Goal: Task Accomplishment & Management: Manage account settings

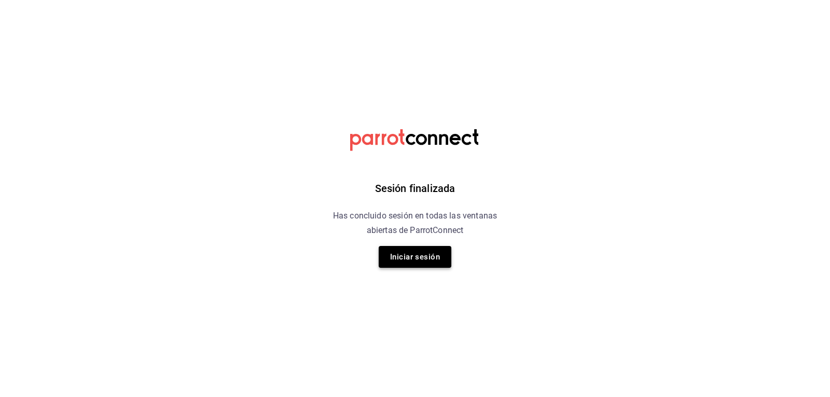
click at [408, 257] on button "Iniciar sesión" at bounding box center [415, 257] width 73 height 22
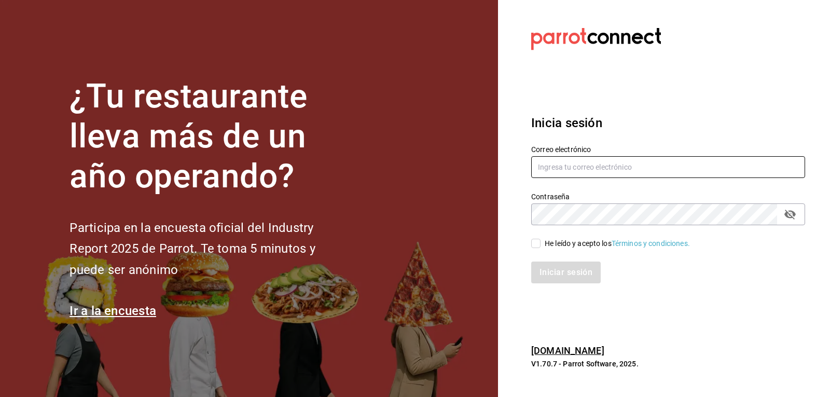
click at [593, 171] on input "text" at bounding box center [668, 167] width 274 height 22
type input "[EMAIL_ADDRESS][DOMAIN_NAME]"
click at [537, 244] on input "He leído y acepto los Términos y condiciones." at bounding box center [535, 243] width 9 height 9
checkbox input "true"
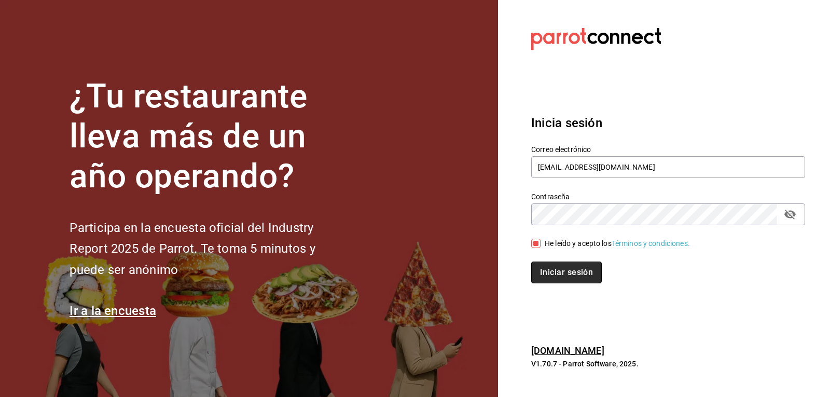
click at [575, 277] on button "Iniciar sesión" at bounding box center [566, 273] width 71 height 22
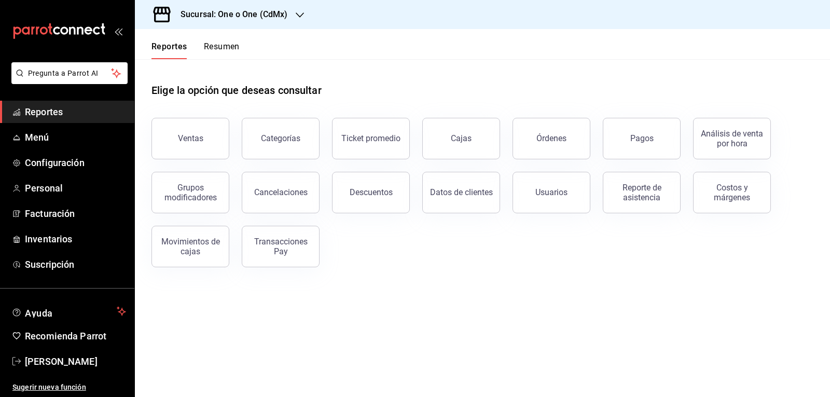
click at [277, 13] on h3 "Sucursal: One o One (CdMx)" at bounding box center [229, 14] width 115 height 12
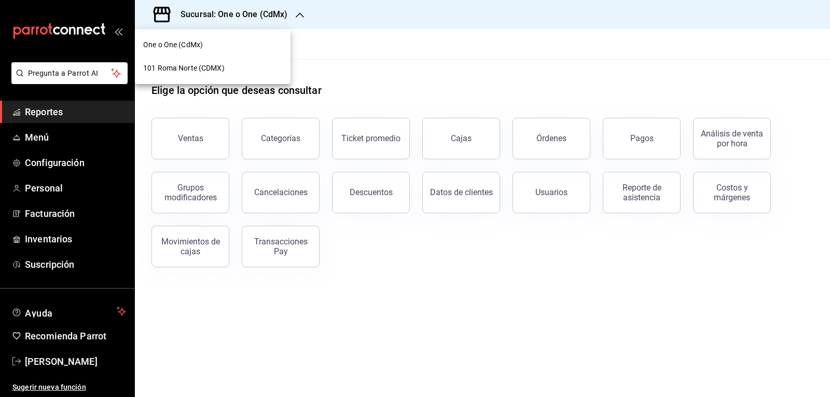
click at [215, 68] on span "101 Roma Norte (CDMX)" at bounding box center [183, 68] width 81 height 11
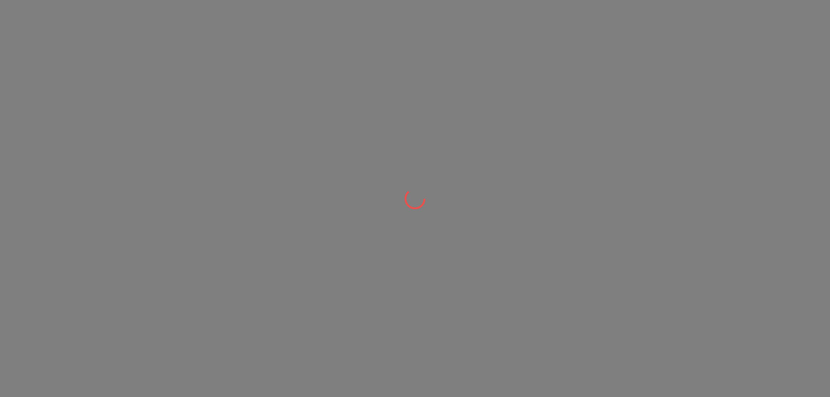
click at [197, 65] on div at bounding box center [415, 198] width 830 height 397
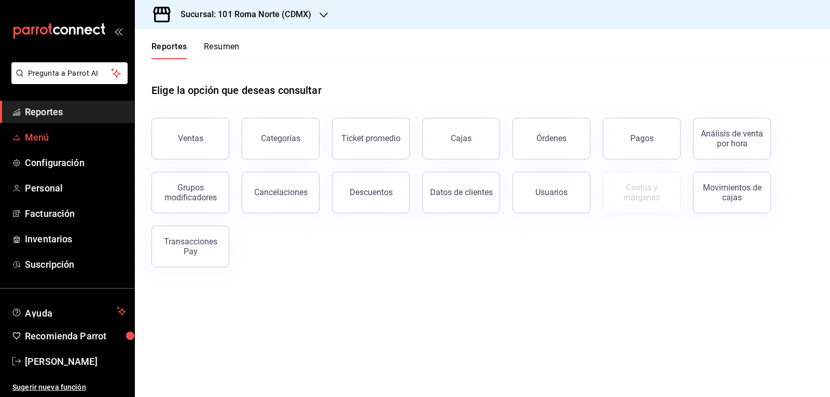
click at [44, 137] on span "Menú" at bounding box center [75, 137] width 101 height 14
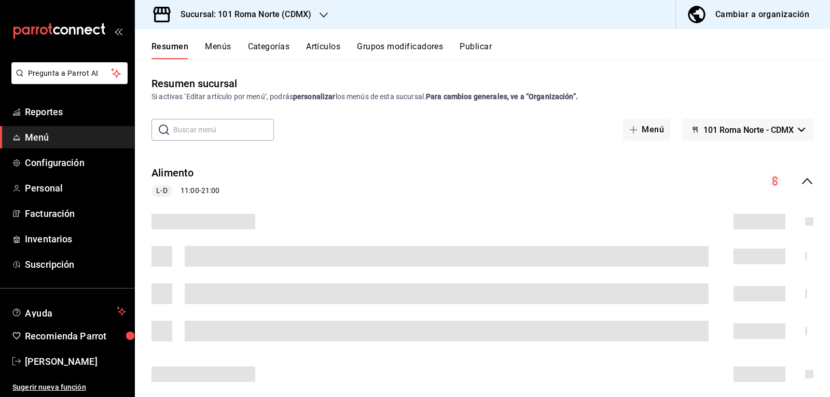
click at [326, 17] on icon "button" at bounding box center [324, 15] width 8 height 8
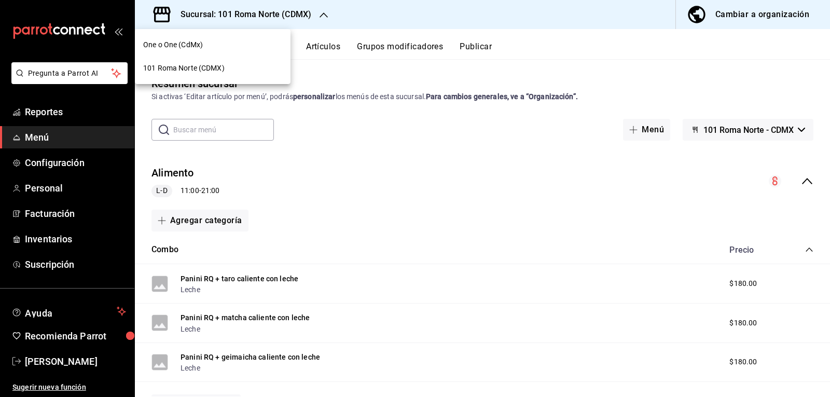
click at [167, 46] on span "One o One (CdMx)" at bounding box center [173, 44] width 60 height 11
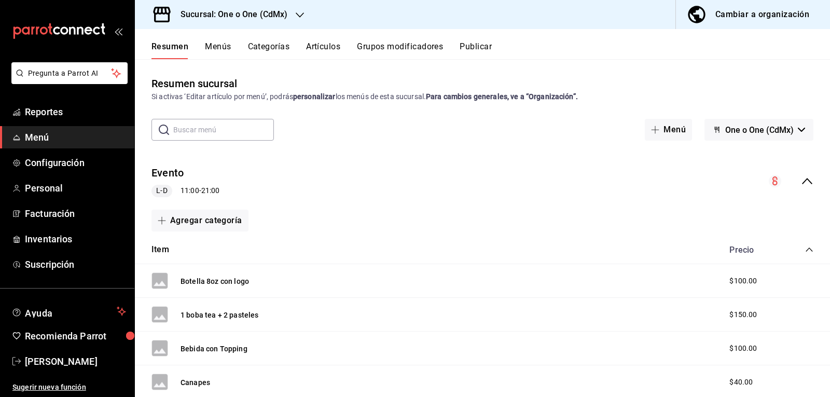
click at [221, 47] on button "Menús" at bounding box center [218, 51] width 26 height 18
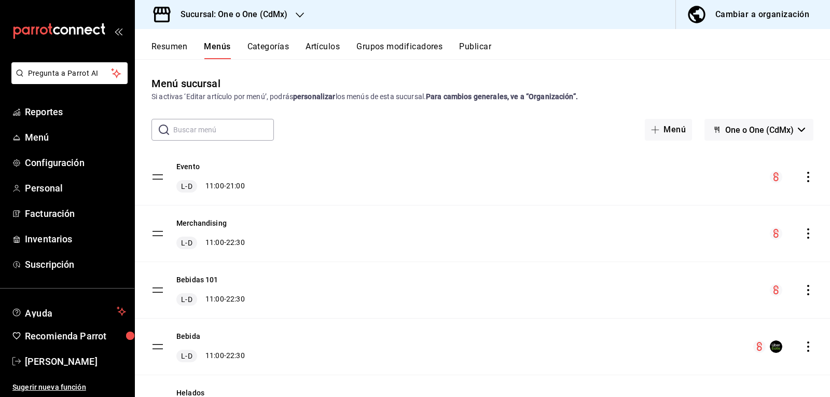
click at [215, 51] on button "Menús" at bounding box center [217, 51] width 26 height 18
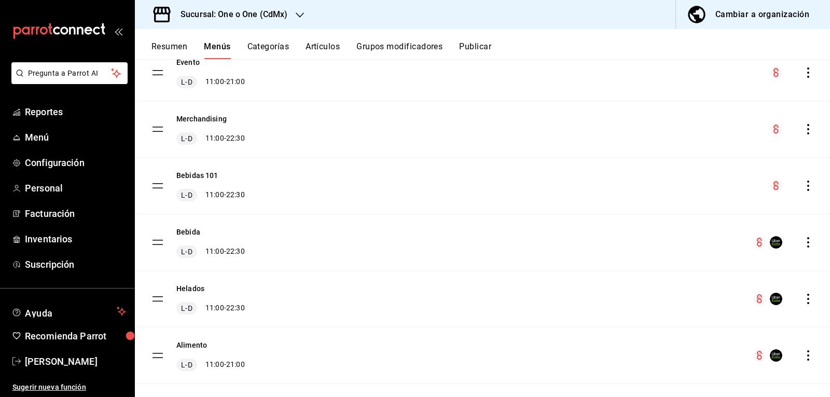
scroll to position [122, 0]
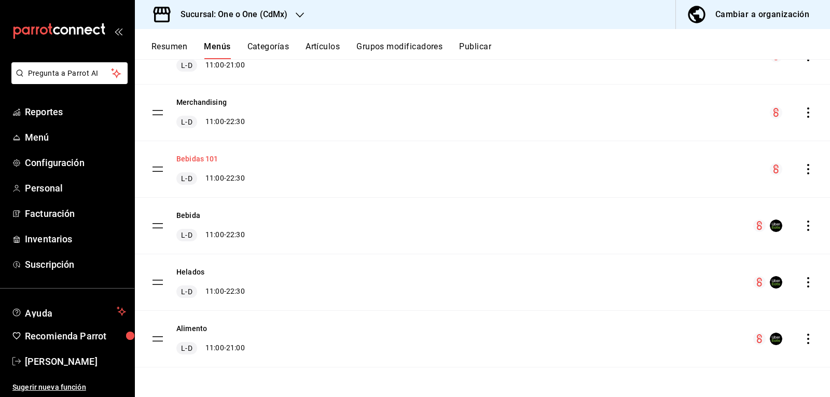
click at [190, 160] on button "Bebidas 101" at bounding box center [197, 159] width 42 height 10
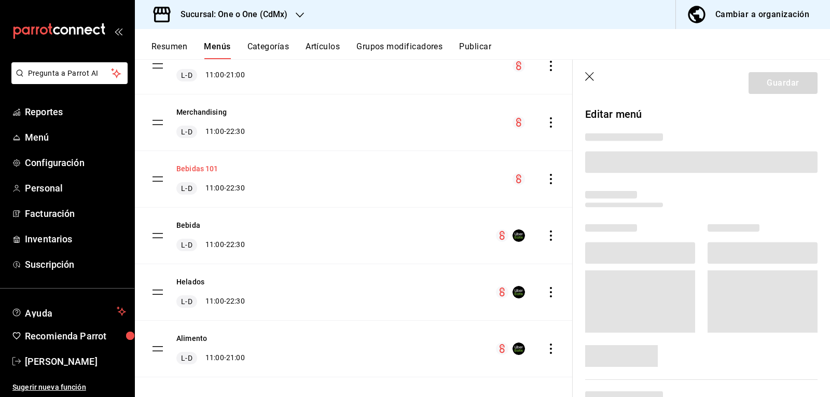
scroll to position [133, 0]
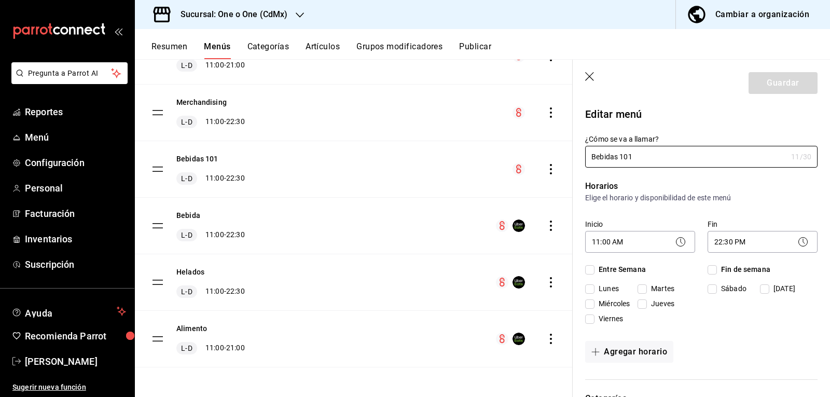
checkbox input "true"
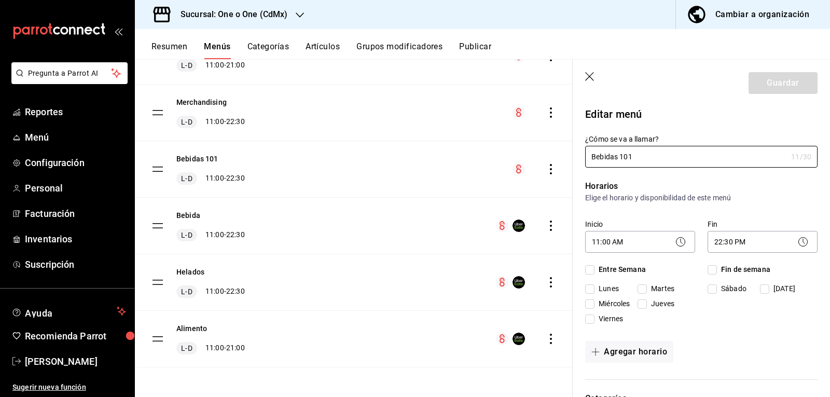
checkbox input "true"
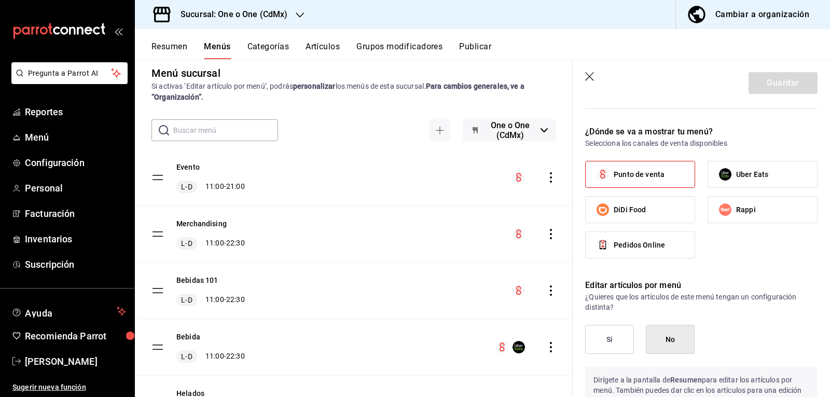
scroll to position [0, 0]
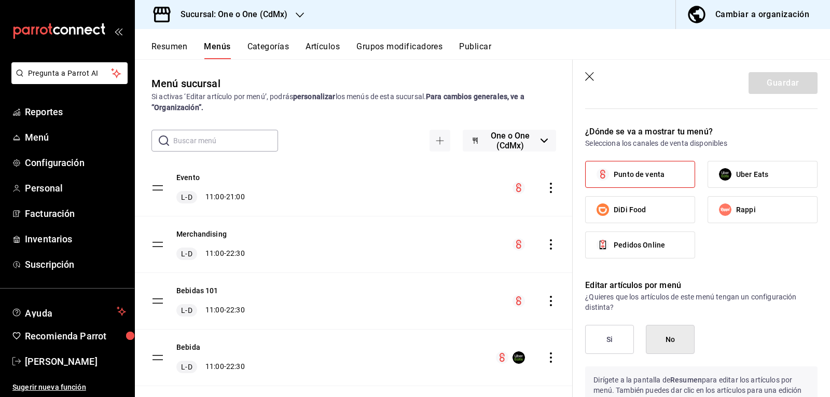
click at [330, 48] on button "Artículos" at bounding box center [323, 51] width 34 height 18
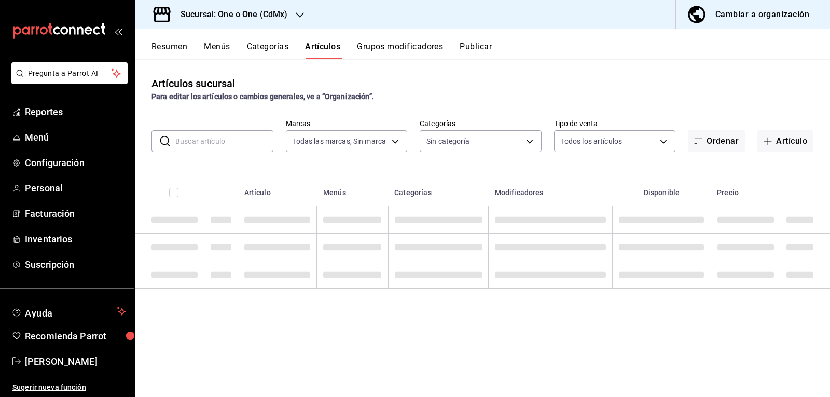
type input "ce9a6cc8-29b5-4eb1-b057-21cf1d4e0176"
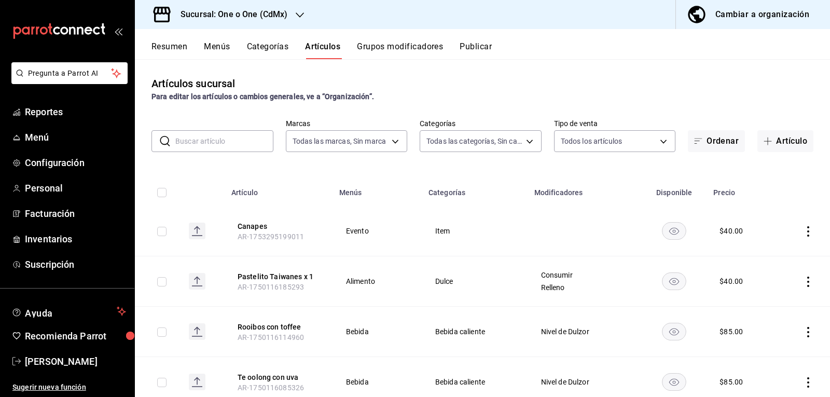
type input "f2a0317d-3c2b-4e3a-ad66-a727313ab71a,45d5cbbb-6ab5-41bf-ae48-1cddfc803721,8e096…"
click at [239, 147] on input "text" at bounding box center [224, 141] width 98 height 21
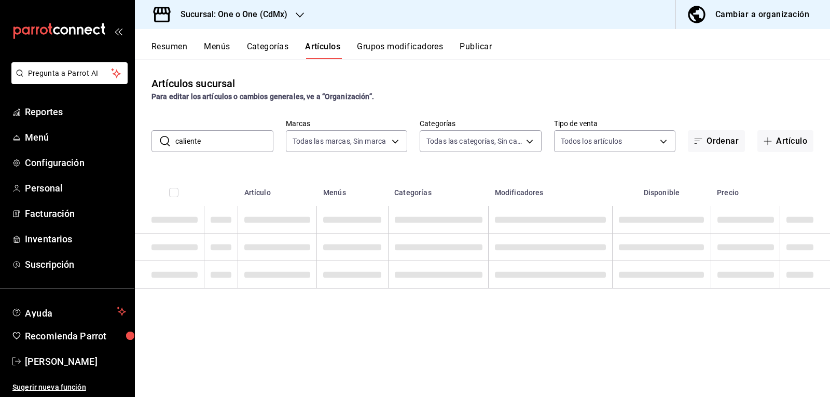
type input "caliente"
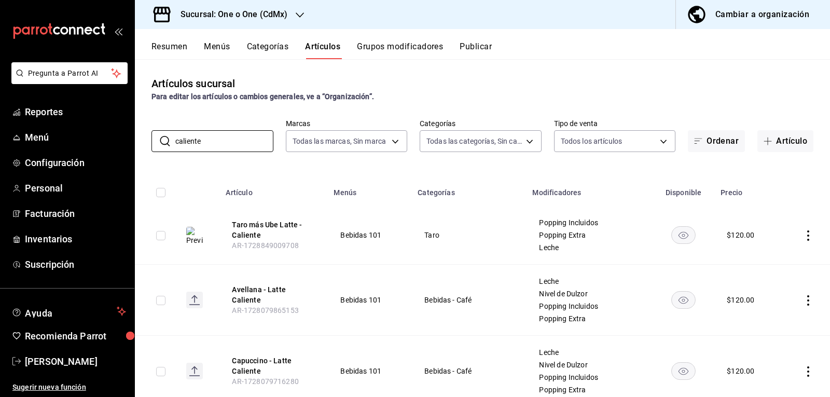
click at [282, 15] on h3 "Sucursal: One o One (CdMx)" at bounding box center [229, 14] width 115 height 12
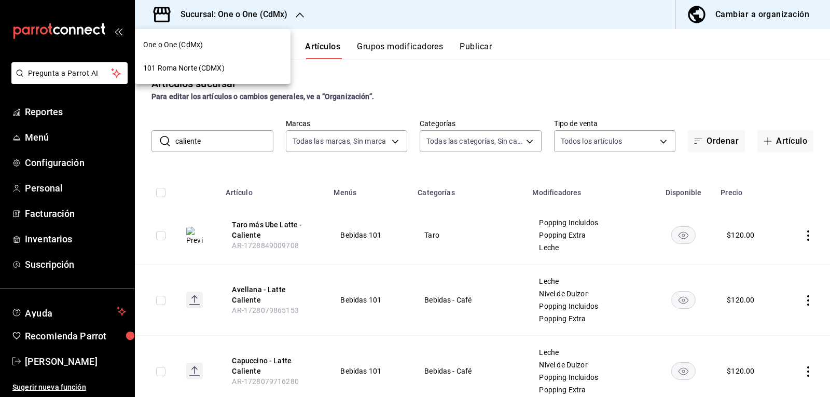
click at [204, 69] on span "101 Roma Norte (CDMX)" at bounding box center [183, 68] width 81 height 11
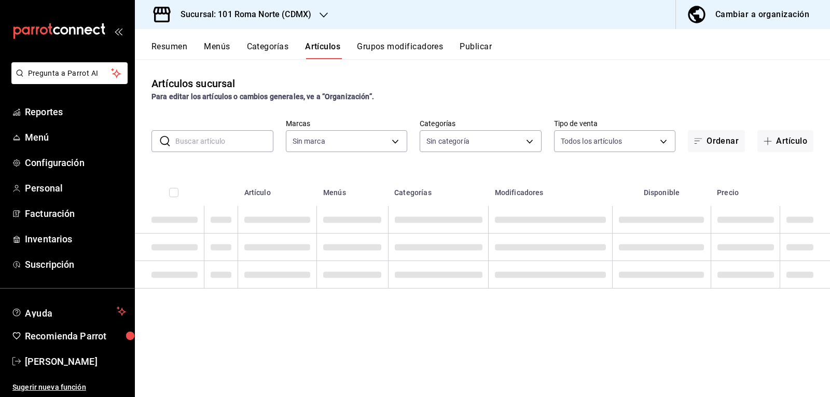
click at [221, 143] on input "text" at bounding box center [224, 141] width 98 height 21
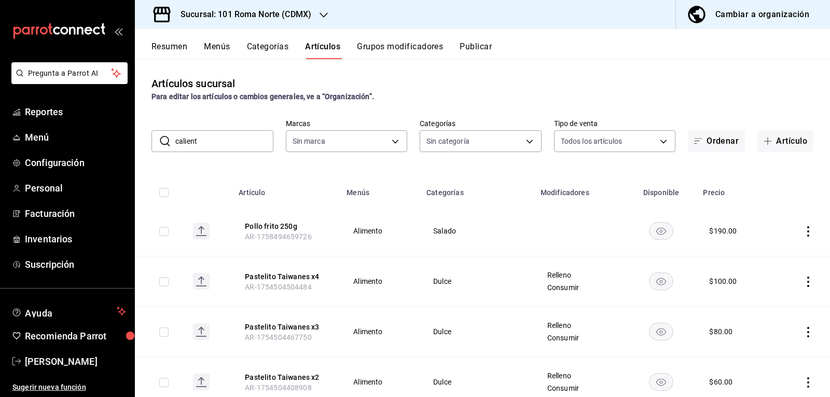
type input "caliente"
type input "62814c4b-bf22-419f-b29f-b5038e46b7d6,5972a2f1-8d27-4bec-b1b6-a2de01373a86,6c353…"
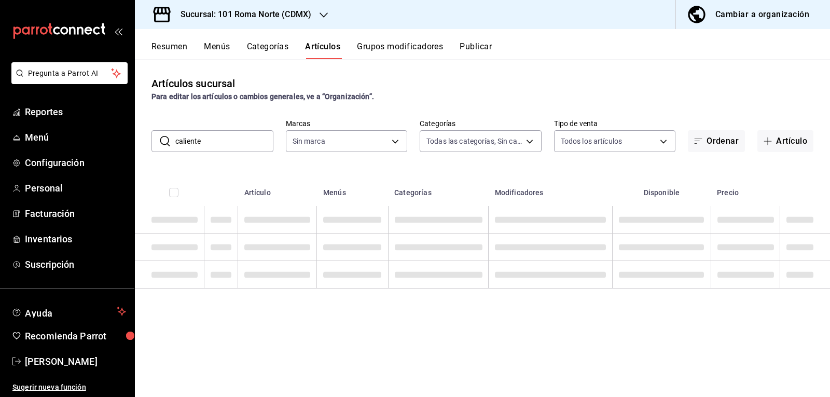
type input "374eac93-219a-44ba-98bd-059b6277fc20"
type input "caliente"
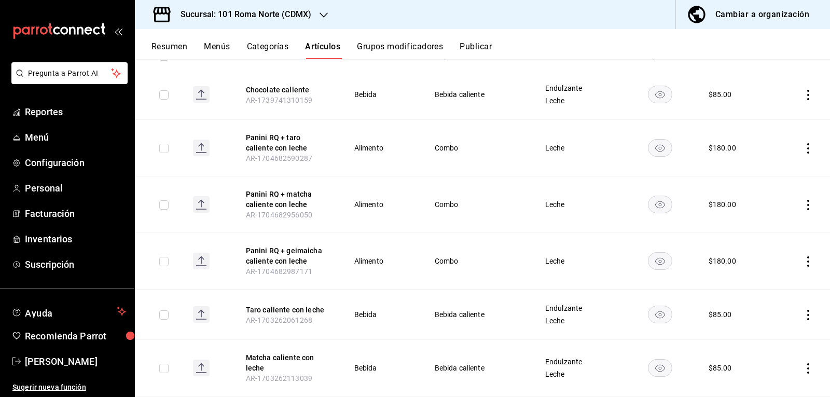
scroll to position [218, 0]
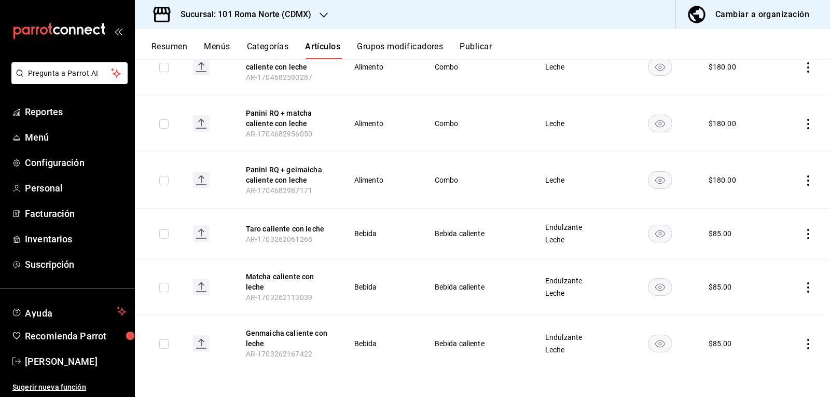
click at [327, 13] on icon "button" at bounding box center [324, 14] width 8 height 5
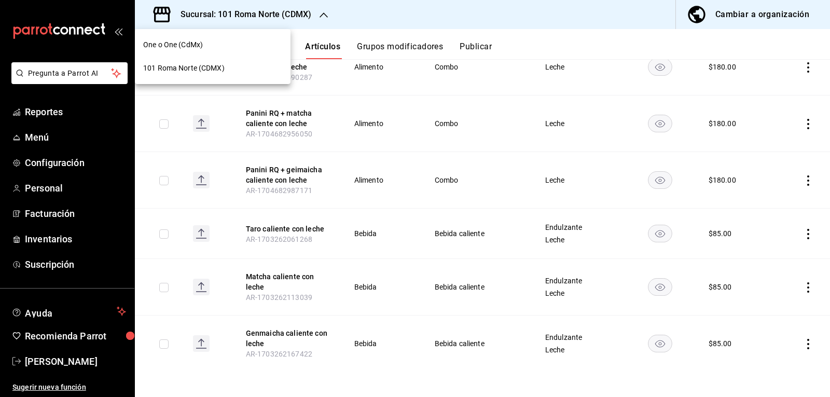
click at [213, 47] on div "One o One (CdMx)" at bounding box center [212, 44] width 139 height 11
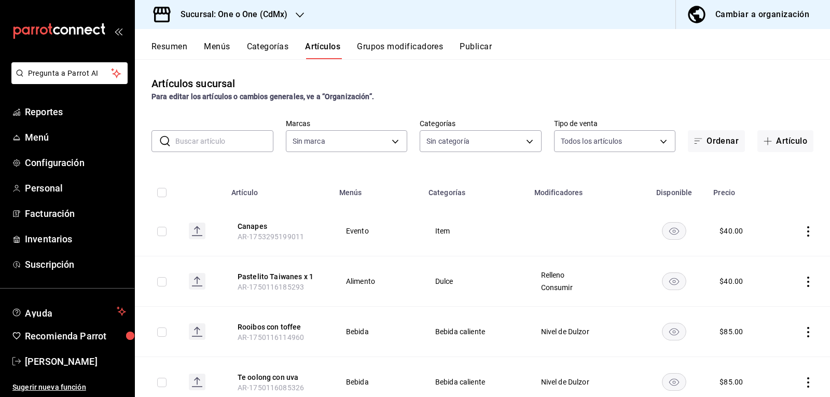
type input "f2a0317d-3c2b-4e3a-ad66-a727313ab71a,45d5cbbb-6ab5-41bf-ae48-1cddfc803721,8e096…"
click at [239, 141] on input "text" at bounding box center [224, 141] width 98 height 21
type input "ce9a6cc8-29b5-4eb1-b057-21cf1d4e0176"
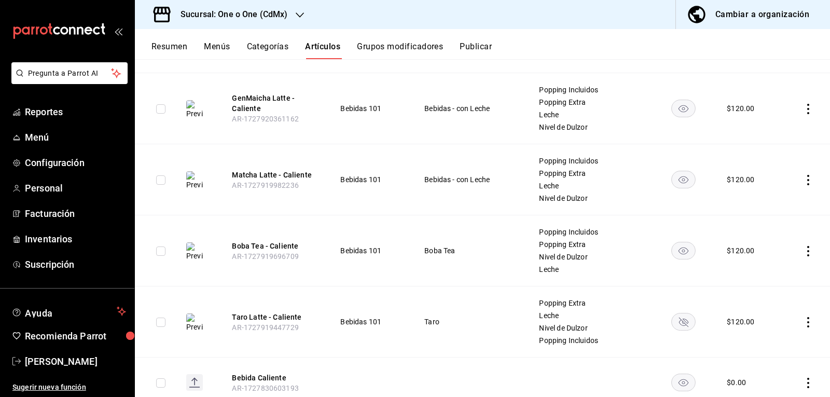
scroll to position [690, 0]
type input "caliente"
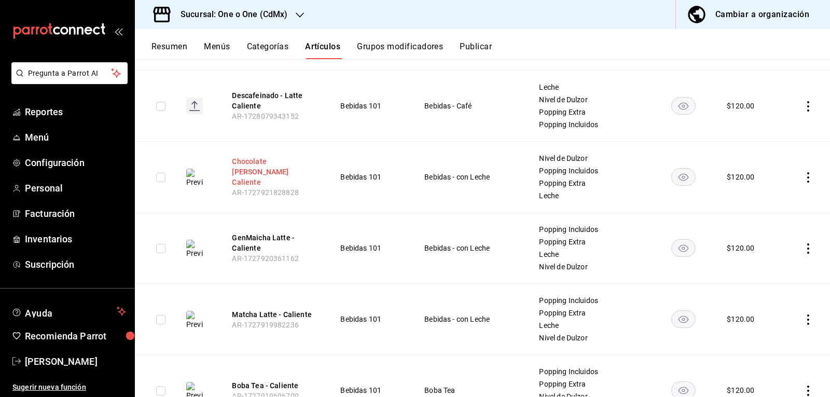
scroll to position [520, 0]
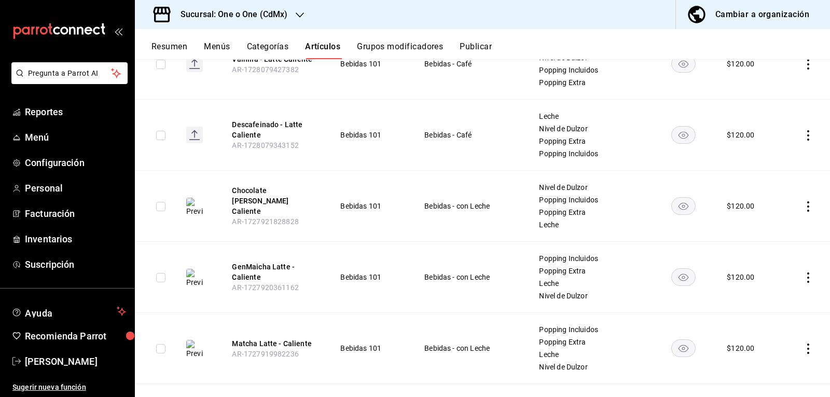
drag, startPoint x: 265, startPoint y: 208, endPoint x: 228, endPoint y: 196, distance: 38.6
click at [249, 198] on button "Chocolate Hershey Caliente" at bounding box center [273, 200] width 83 height 31
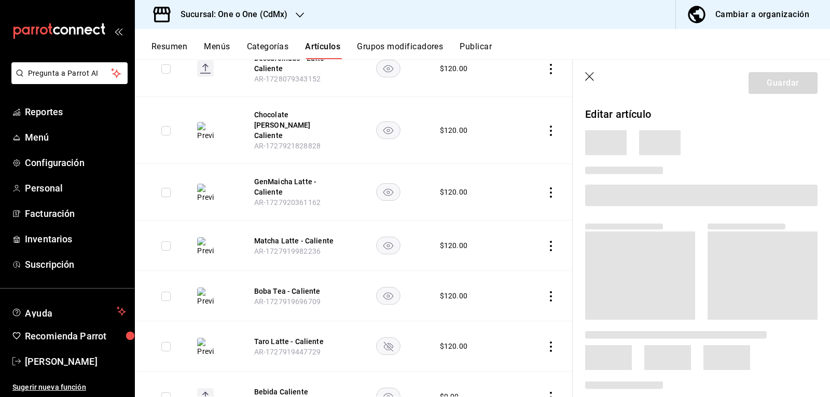
scroll to position [465, 0]
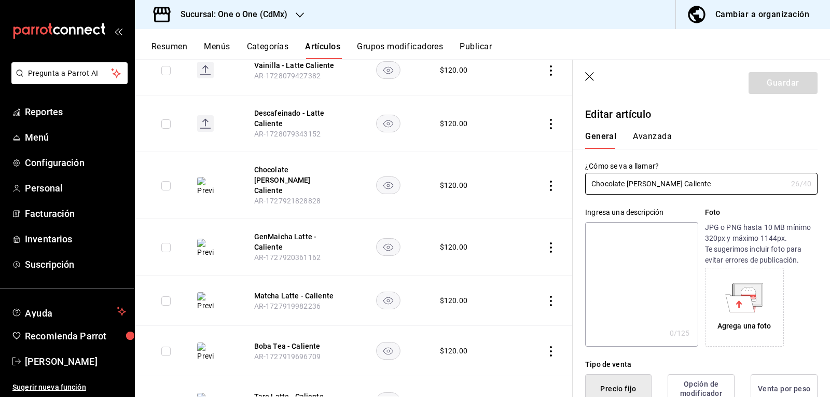
type input "$120.00"
radio input "false"
radio input "true"
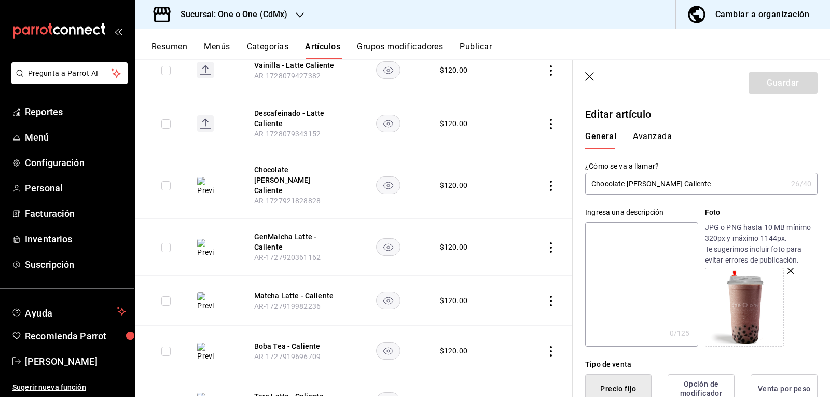
click at [662, 187] on input "Chocolate Hershey Caliente" at bounding box center [686, 183] width 202 height 21
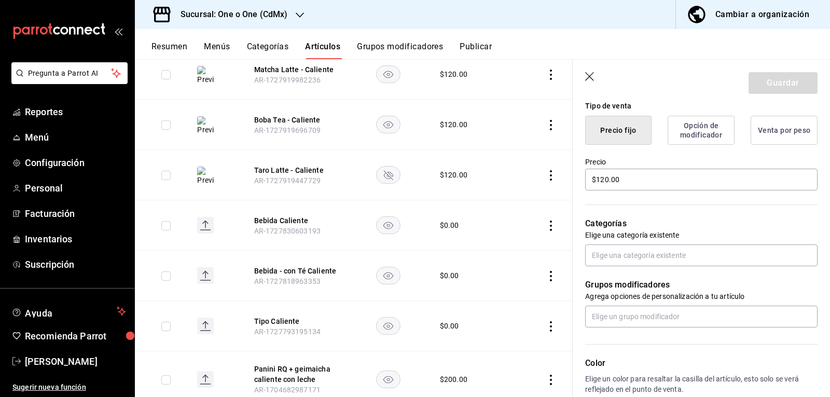
scroll to position [0, 0]
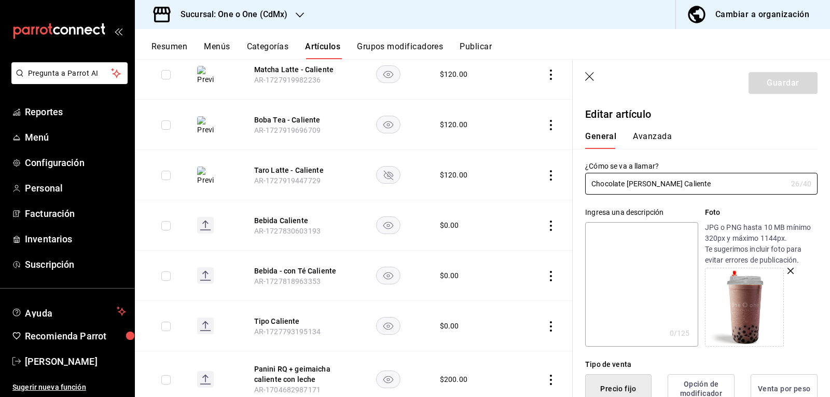
click at [593, 75] on icon "button" at bounding box center [590, 77] width 10 height 10
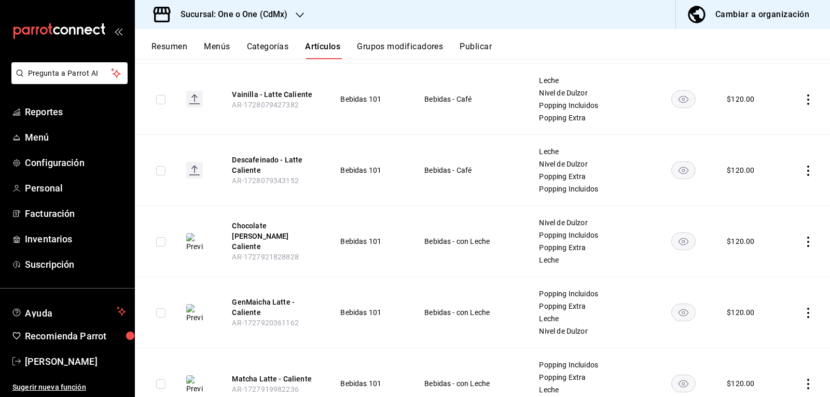
scroll to position [492, 0]
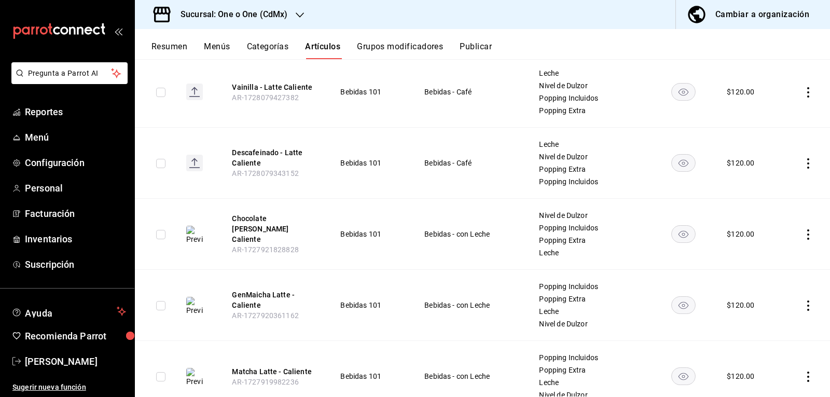
click at [397, 46] on button "Grupos modificadores" at bounding box center [400, 51] width 86 height 18
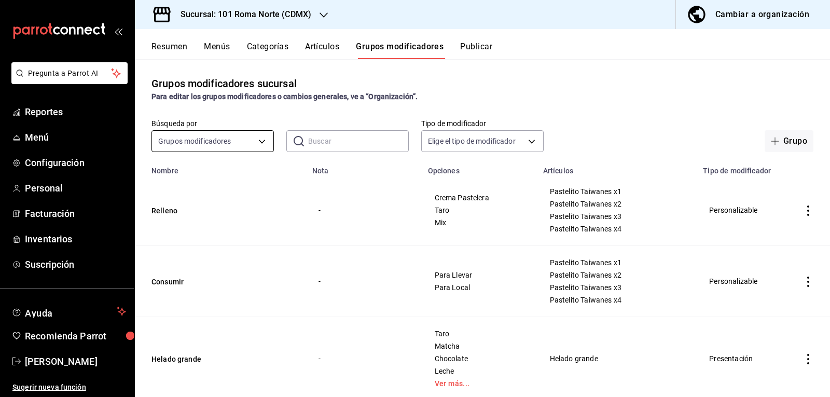
click at [208, 137] on body "Pregunta a Parrot AI Reportes Menú Configuración Personal Facturación Inventari…" at bounding box center [415, 198] width 830 height 397
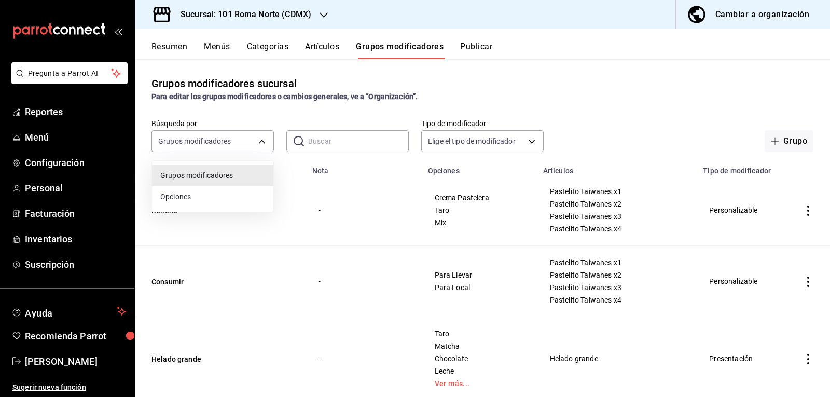
click at [196, 199] on span "Opciones" at bounding box center [212, 196] width 105 height 11
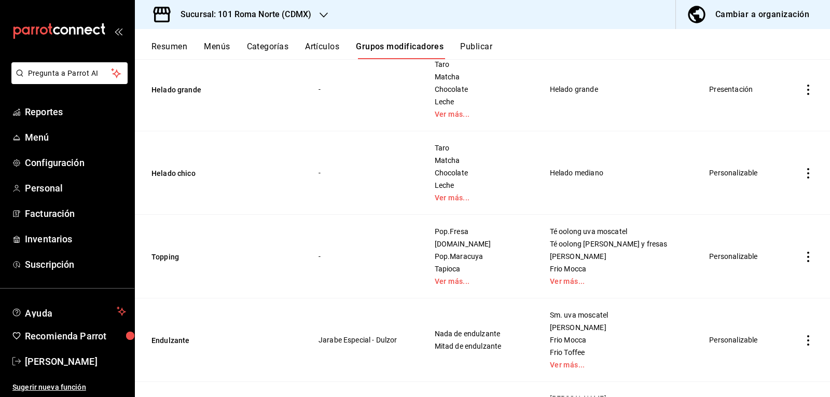
scroll to position [365, 0]
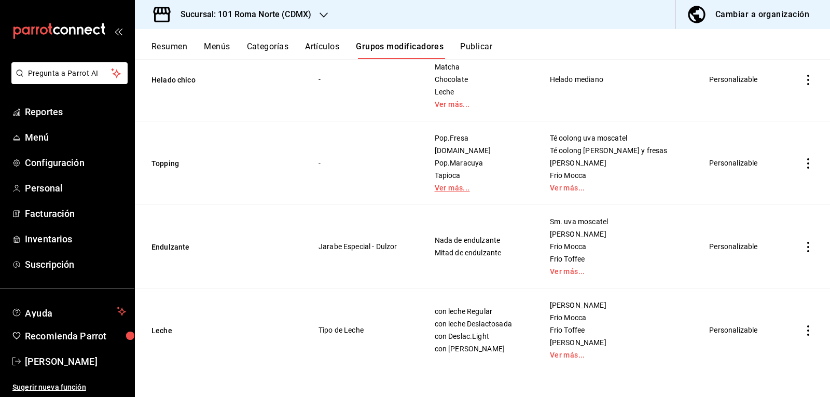
click at [466, 188] on link "Ver más..." at bounding box center [479, 187] width 89 height 7
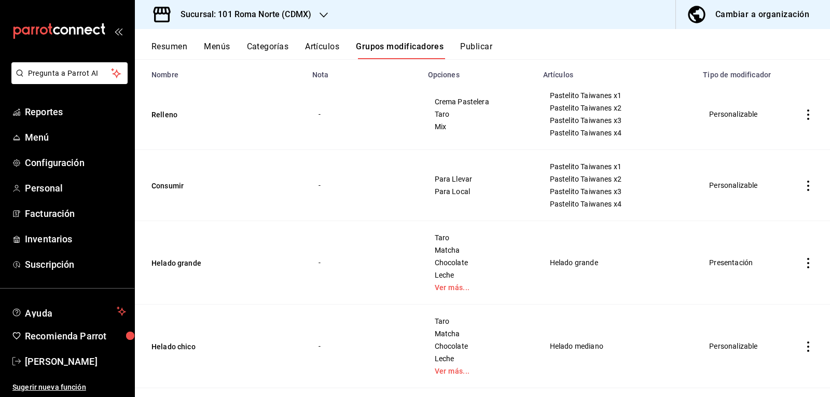
scroll to position [0, 0]
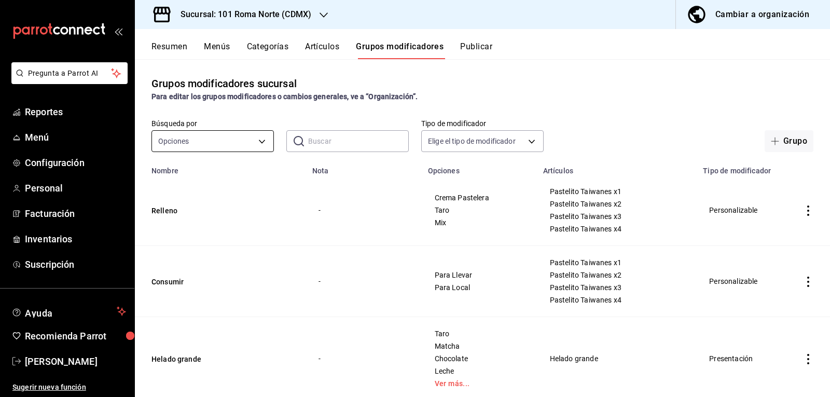
click at [202, 144] on body "Pregunta a Parrot AI Reportes Menú Configuración Personal Facturación Inventari…" at bounding box center [415, 198] width 830 height 397
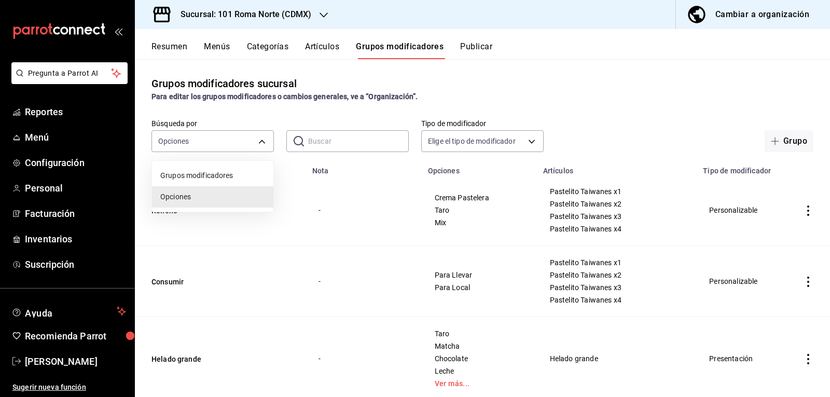
drag, startPoint x: 223, startPoint y: 176, endPoint x: 240, endPoint y: 166, distance: 19.8
click at [223, 176] on span "Grupos modificadores" at bounding box center [212, 175] width 105 height 11
type input "GROUP"
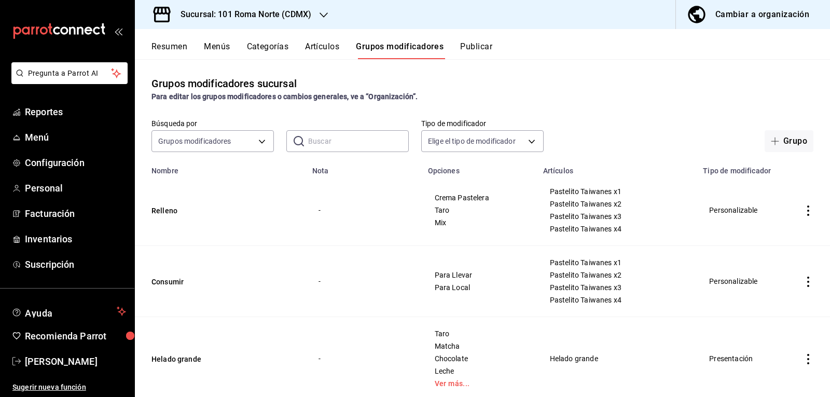
click at [336, 145] on input "text" at bounding box center [358, 141] width 101 height 21
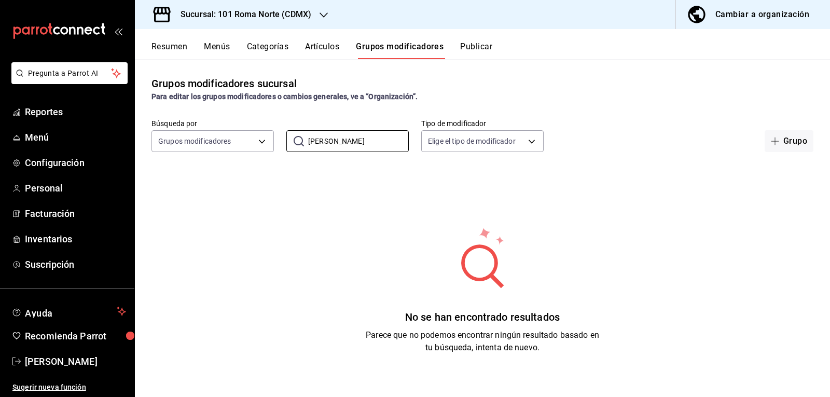
type input "popp"
click at [265, 45] on button "Categorías" at bounding box center [268, 51] width 42 height 18
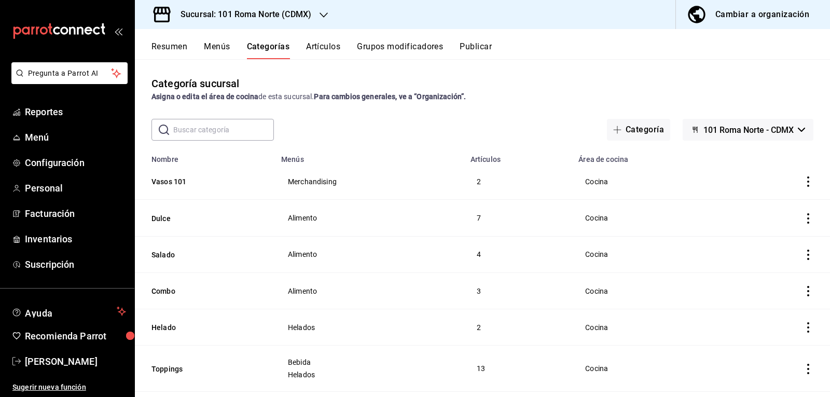
click at [274, 12] on h3 "Sucursal: 101 Roma Norte (CDMX)" at bounding box center [241, 14] width 139 height 12
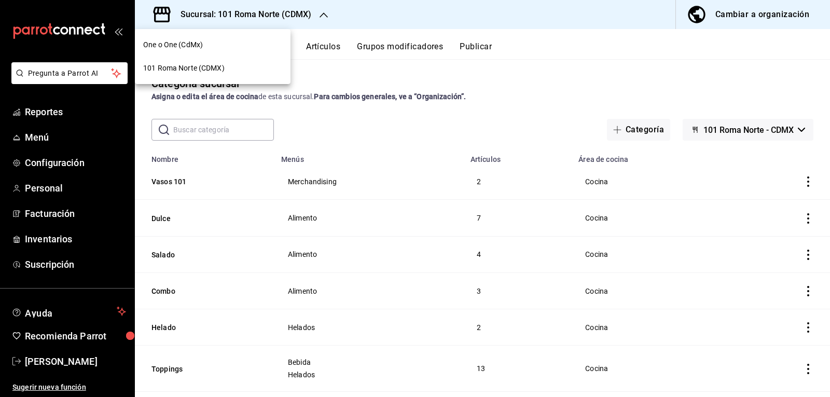
click at [183, 47] on span "One o One (CdMx)" at bounding box center [173, 44] width 60 height 11
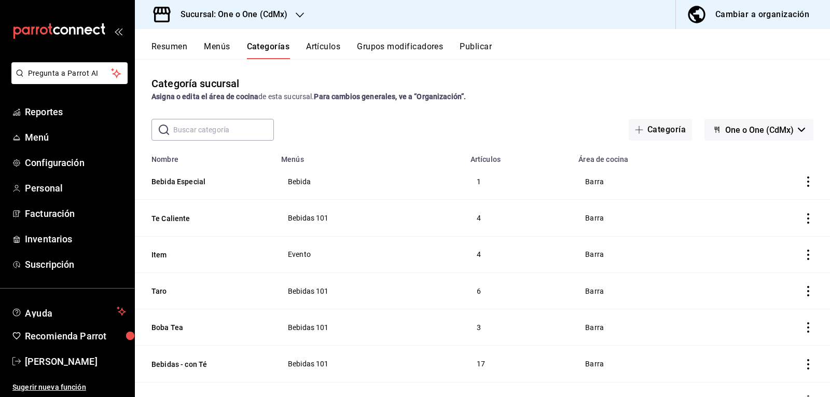
click at [384, 48] on button "Grupos modificadores" at bounding box center [400, 51] width 86 height 18
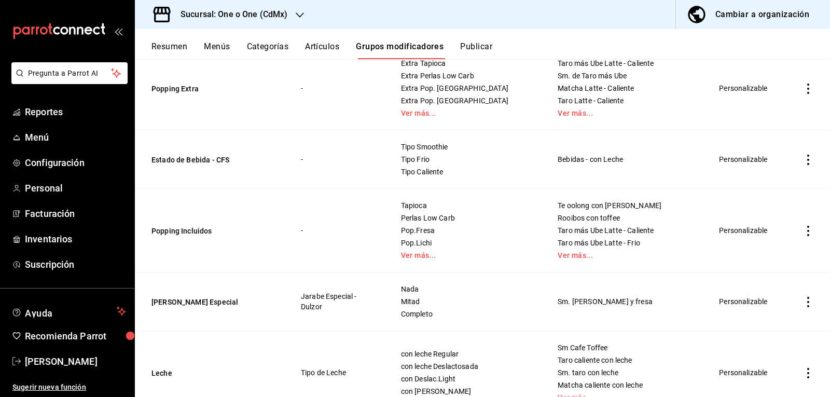
scroll to position [633, 0]
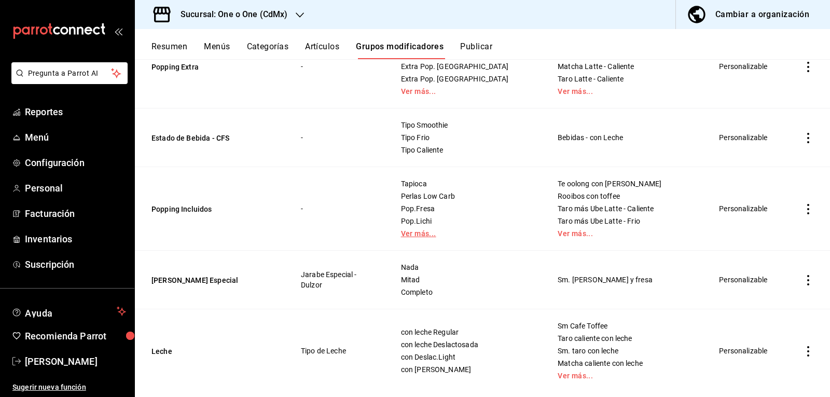
click at [454, 230] on link "Ver más..." at bounding box center [466, 233] width 131 height 7
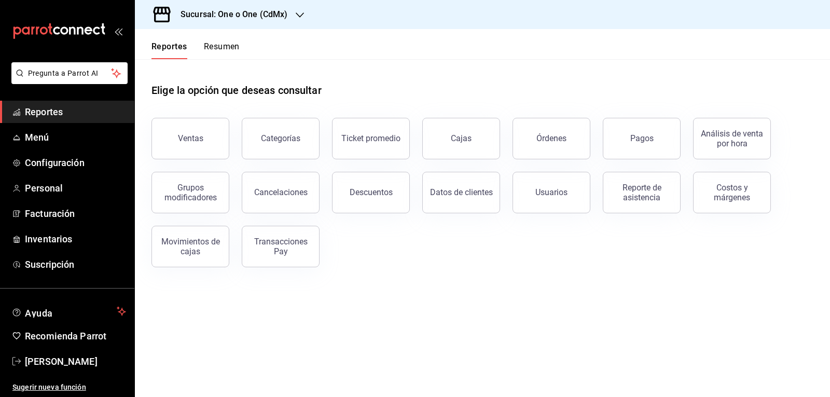
click at [280, 17] on h3 "Sucursal: One o One (CdMx)" at bounding box center [229, 14] width 115 height 12
click at [300, 15] on div at bounding box center [415, 198] width 830 height 397
click at [246, 12] on h3 "Sucursal: One o One (CdMx)" at bounding box center [229, 14] width 115 height 12
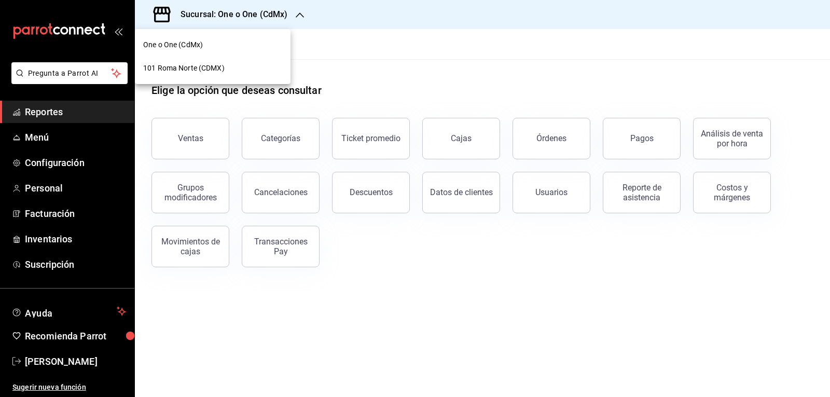
click at [197, 68] on span "101 Roma Norte (CDMX)" at bounding box center [183, 68] width 81 height 11
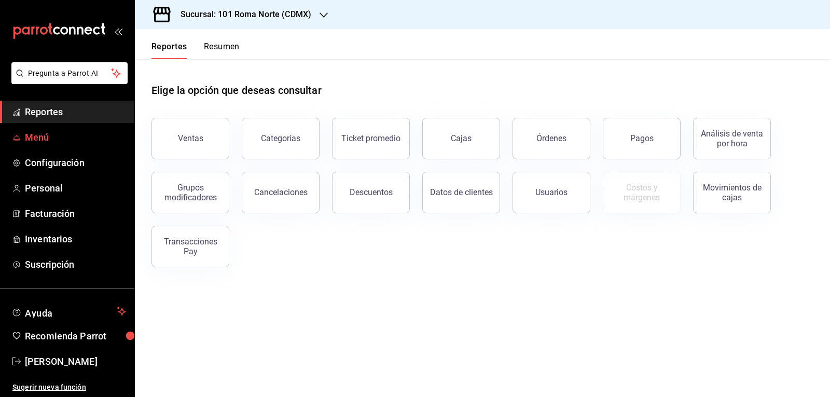
click at [52, 136] on span "Menú" at bounding box center [75, 137] width 101 height 14
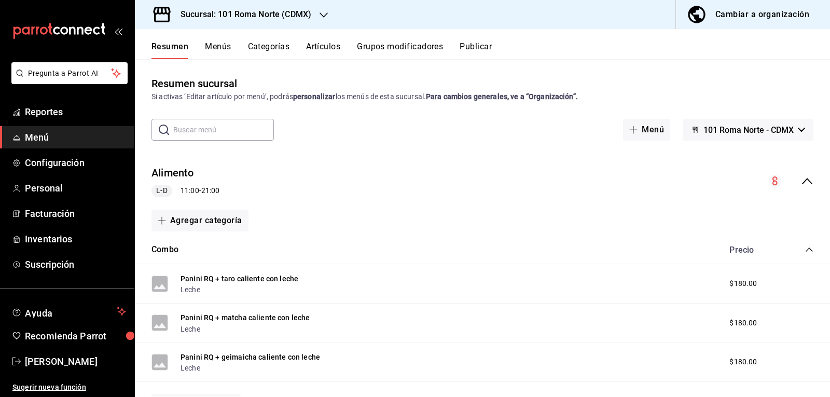
click at [327, 46] on button "Artículos" at bounding box center [323, 51] width 34 height 18
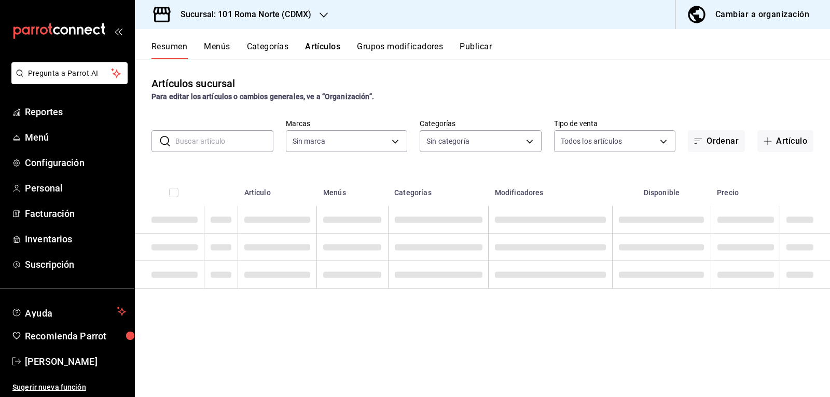
click at [212, 144] on input "text" at bounding box center [224, 141] width 98 height 21
type input "caliente"
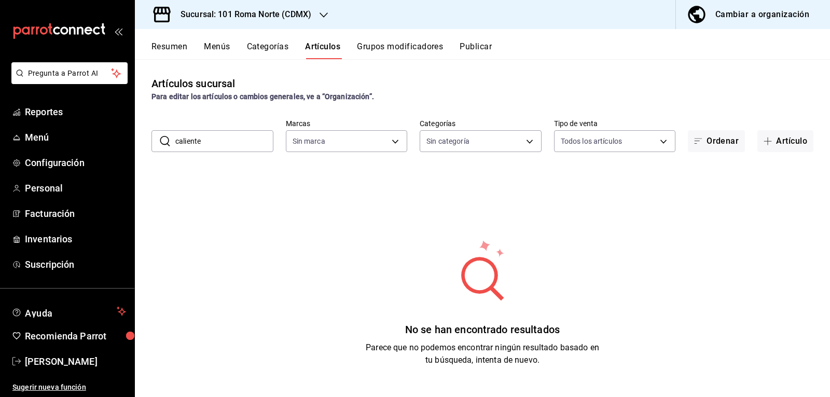
type input "374eac93-219a-44ba-98bd-059b6277fc20"
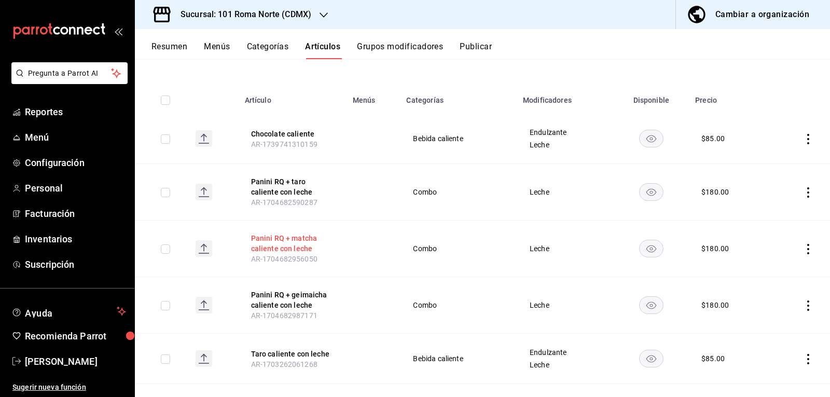
scroll to position [86, 0]
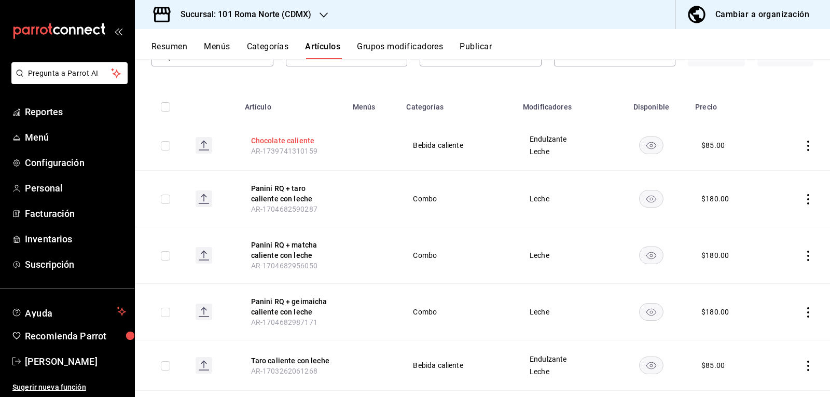
click at [285, 142] on button "Chocolate caliente" at bounding box center [292, 140] width 83 height 10
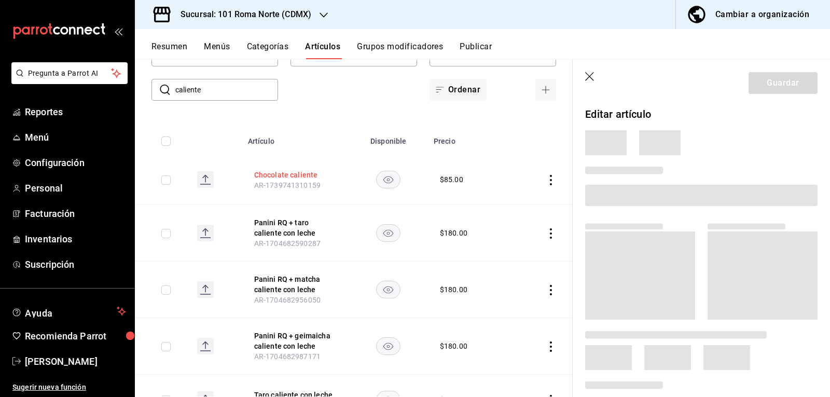
scroll to position [120, 0]
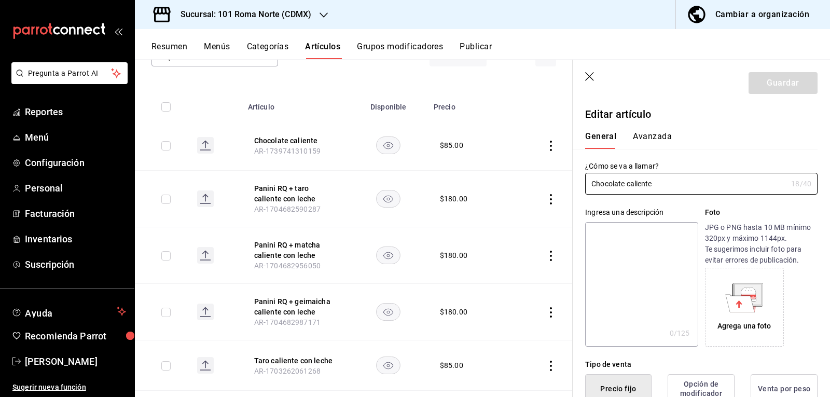
type input "$85.00"
click at [622, 191] on input "Chocolate caliente" at bounding box center [686, 183] width 202 height 21
paste input "Hershey C"
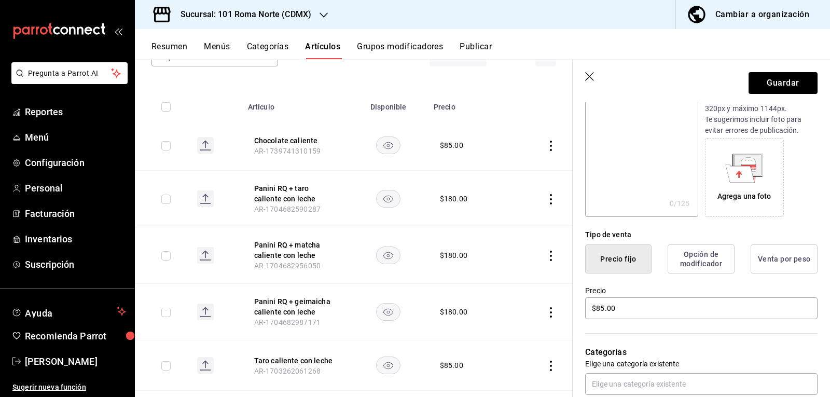
scroll to position [130, 0]
type input "Chocolate Hershey Caliente"
click at [634, 308] on input "$85.00" at bounding box center [701, 308] width 232 height 22
click at [635, 309] on input "$85.00" at bounding box center [701, 308] width 232 height 22
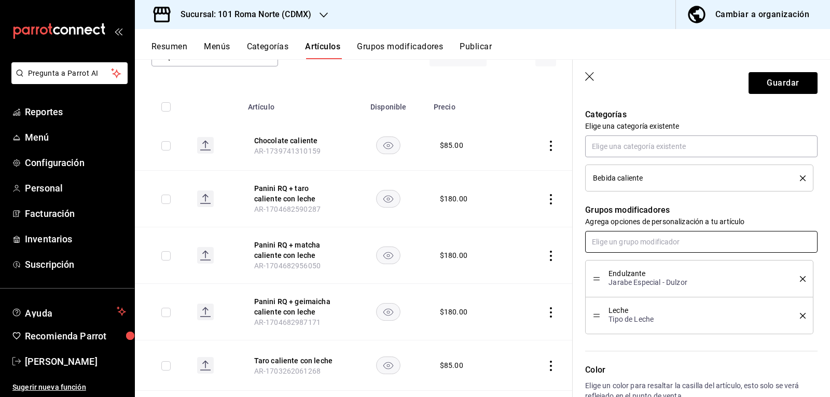
scroll to position [382, 0]
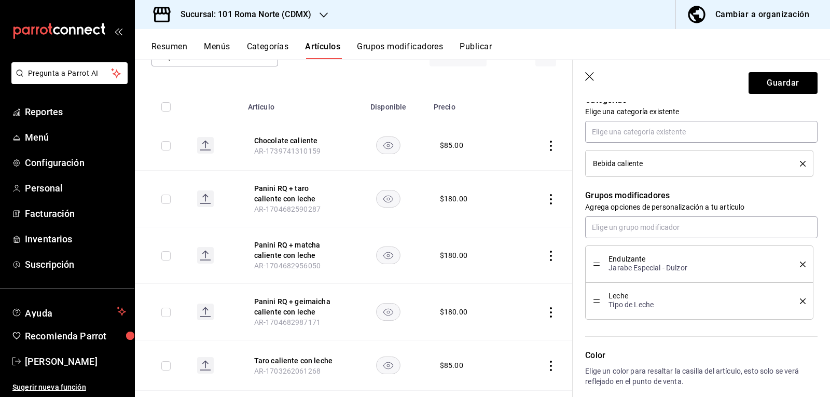
type input "$120.00"
click at [652, 228] on input "text" at bounding box center [701, 227] width 232 height 22
type input "popping"
click at [791, 81] on button "Guardar" at bounding box center [783, 83] width 69 height 22
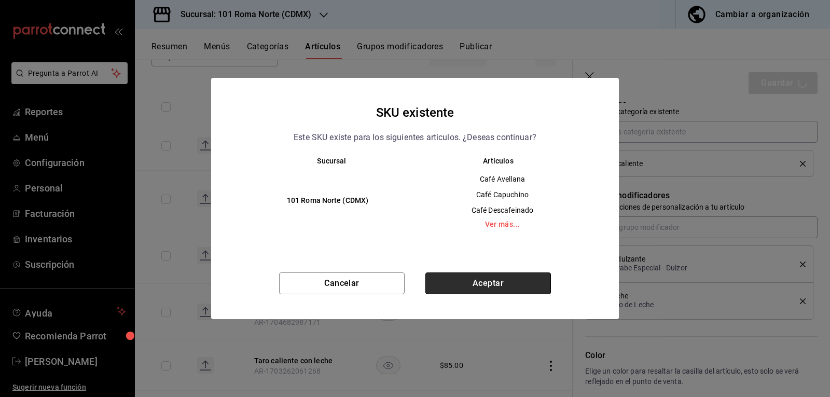
click at [497, 287] on button "Aceptar" at bounding box center [488, 283] width 126 height 22
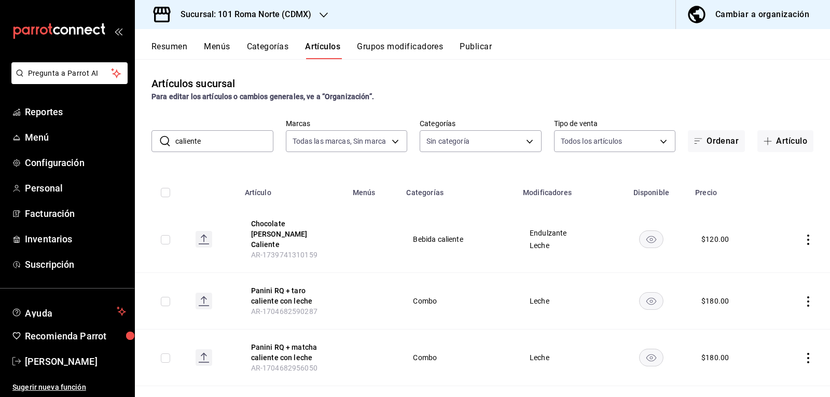
click at [400, 48] on button "Grupos modificadores" at bounding box center [400, 51] width 86 height 18
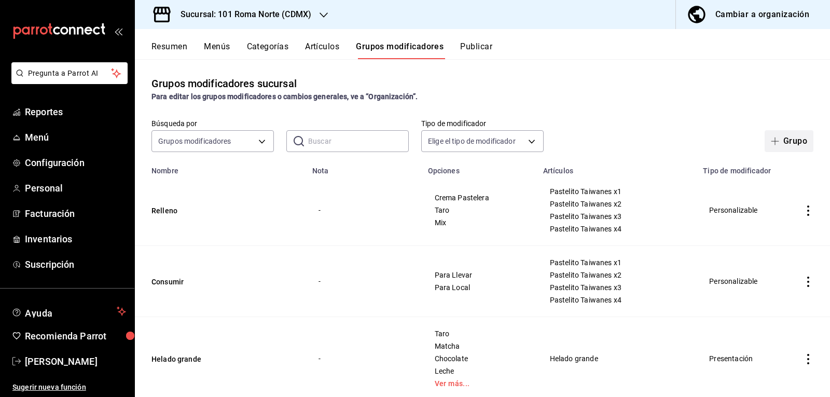
click at [787, 141] on button "Grupo" at bounding box center [789, 141] width 49 height 22
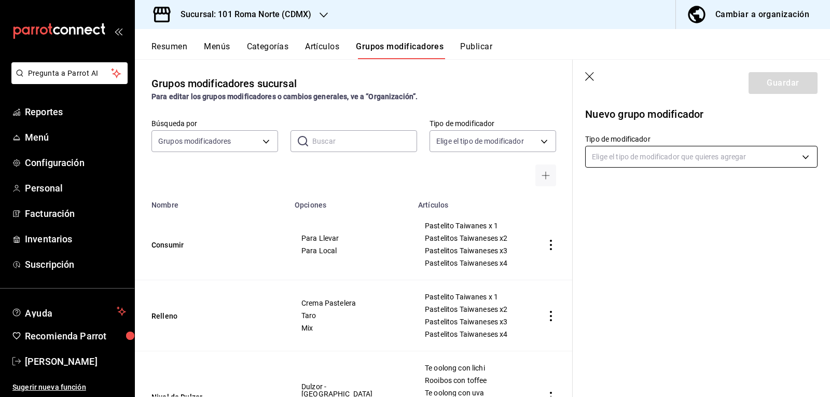
click at [648, 160] on body "Pregunta a Parrot AI Reportes Menú Configuración Personal Facturación Inventari…" at bounding box center [415, 198] width 830 height 397
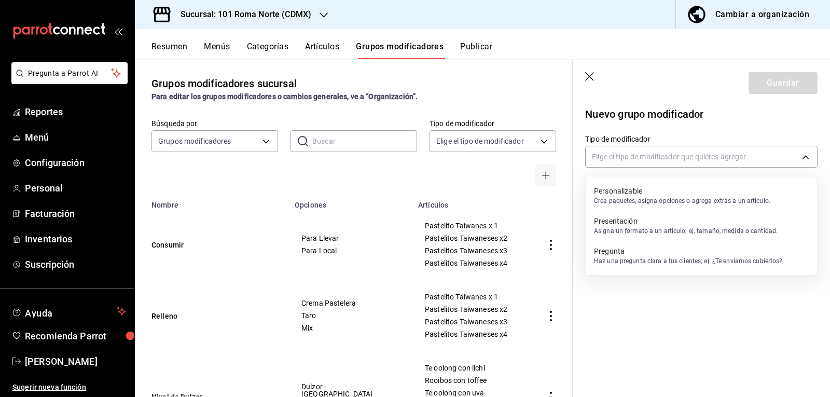
click at [648, 201] on p "Crea paquetes, asigna opciones o agrega extras a un artículo." at bounding box center [682, 200] width 176 height 9
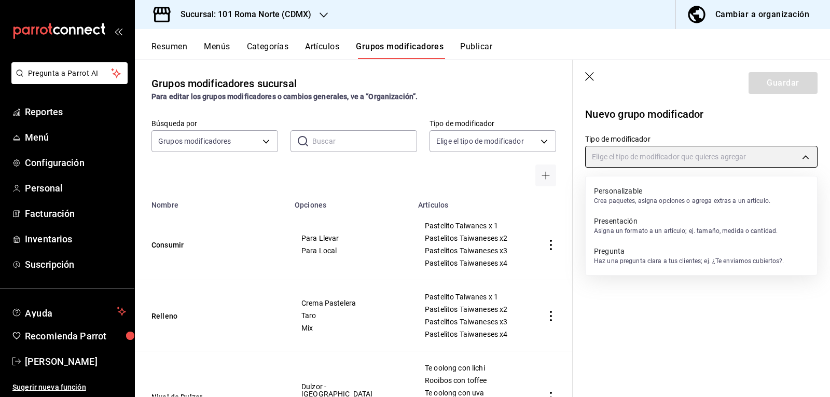
type input "CUSTOMIZABLE"
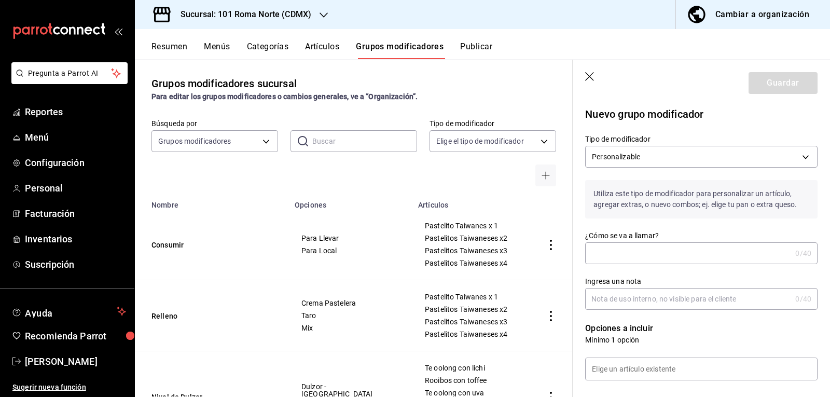
click at [649, 256] on input "¿Cómo se va a llamar?" at bounding box center [688, 253] width 206 height 21
click at [623, 256] on input "Poppings Incluidos" at bounding box center [686, 253] width 202 height 21
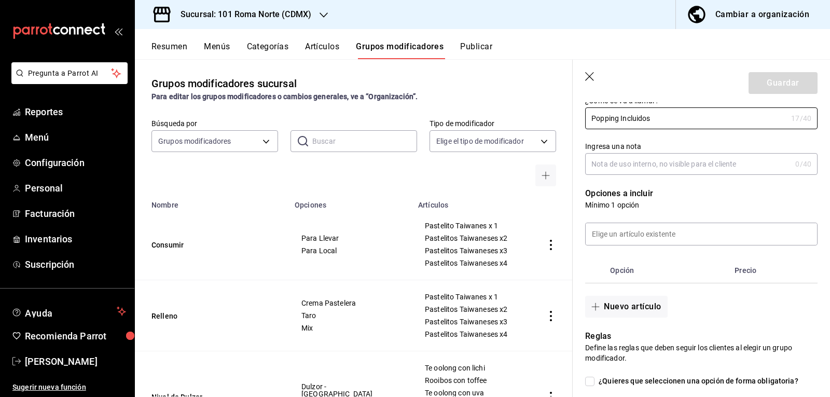
scroll to position [136, 0]
type input "Popping Incluidos"
click at [648, 231] on input at bounding box center [701, 233] width 231 height 22
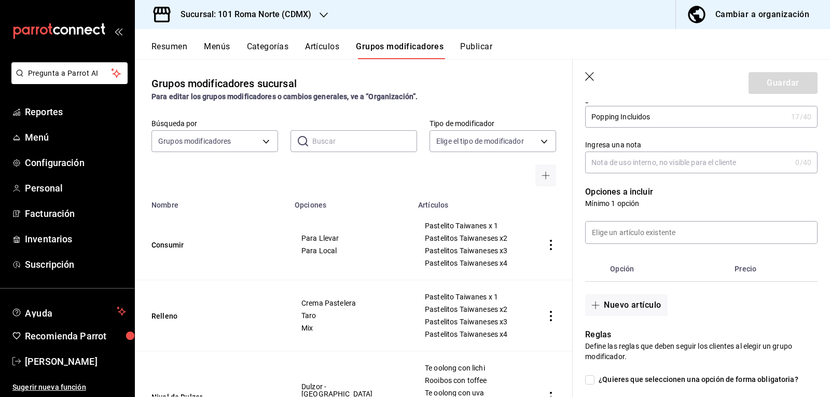
click at [677, 267] on th "Opción" at bounding box center [668, 268] width 125 height 25
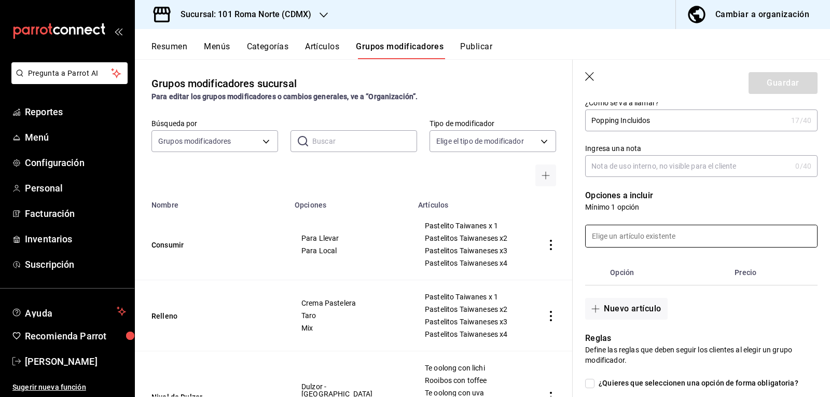
click at [667, 234] on input at bounding box center [701, 236] width 231 height 22
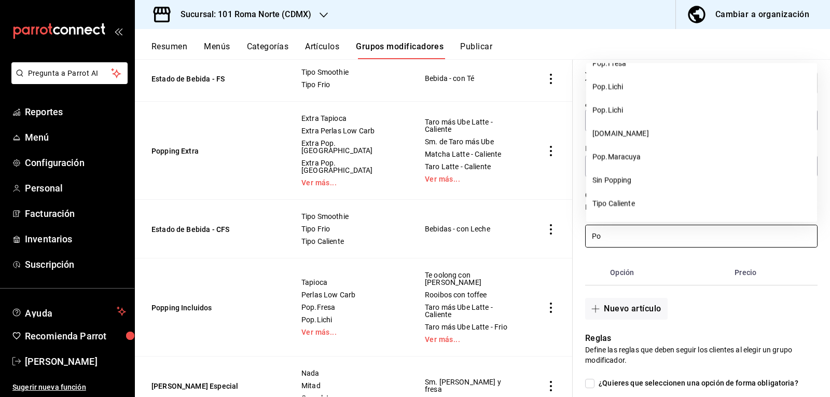
scroll to position [588, 0]
type input "Po"
click at [801, 282] on th "optionsTable" at bounding box center [808, 272] width 19 height 25
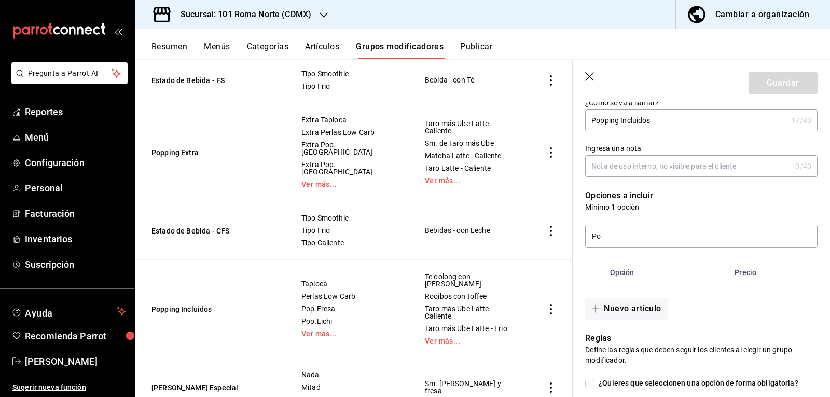
scroll to position [0, 0]
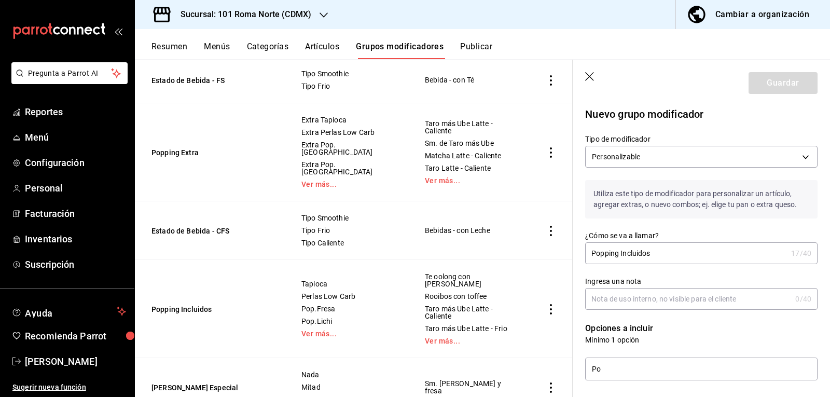
click at [591, 76] on icon "button" at bounding box center [589, 76] width 9 height 9
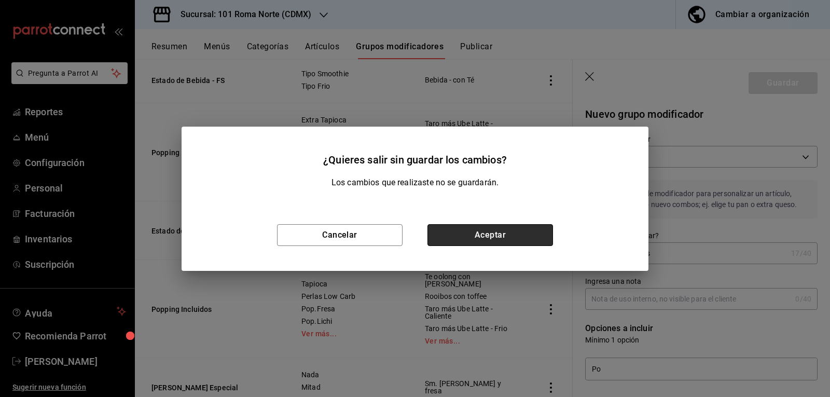
click at [498, 234] on button "Aceptar" at bounding box center [491, 235] width 126 height 22
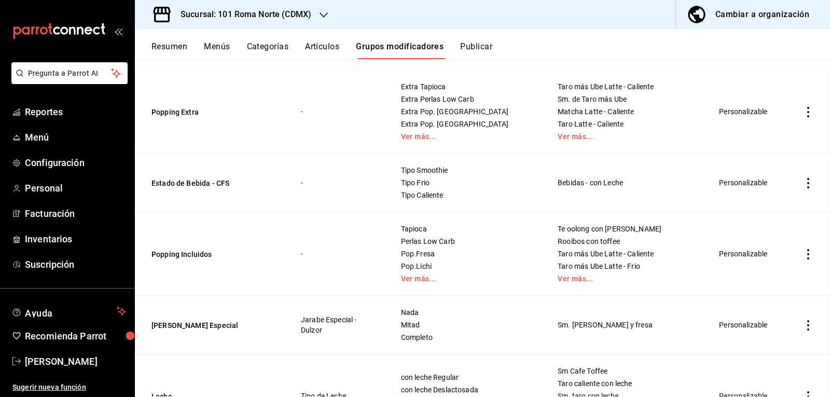
scroll to position [383, 0]
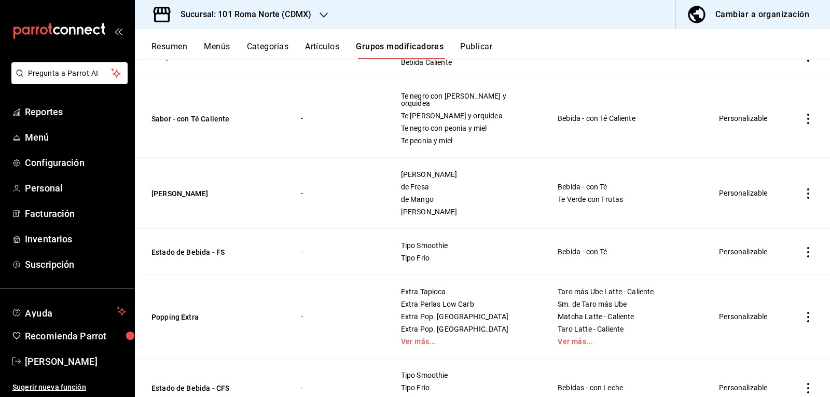
click at [325, 49] on button "Artículos" at bounding box center [322, 51] width 34 height 18
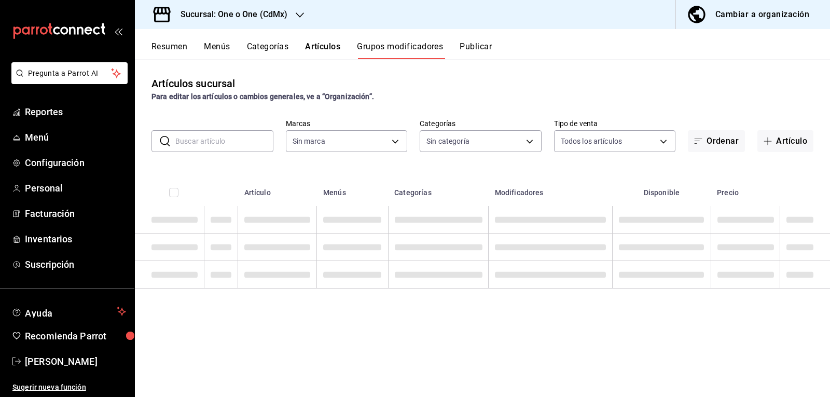
type input "374eac93-219a-44ba-98bd-059b6277fc20"
type input "ce9a6cc8-29b5-4eb1-b057-21cf1d4e0176"
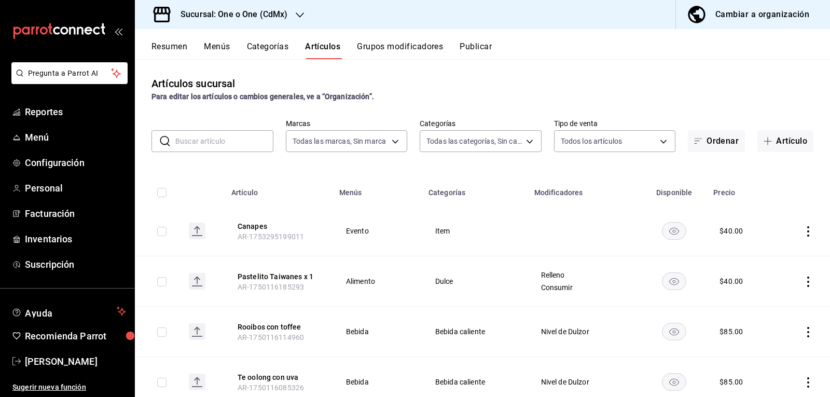
type input "f2a0317d-3c2b-4e3a-ad66-a727313ab71a,45d5cbbb-6ab5-41bf-ae48-1cddfc803721,8e096…"
click at [236, 145] on input "text" at bounding box center [224, 141] width 98 height 21
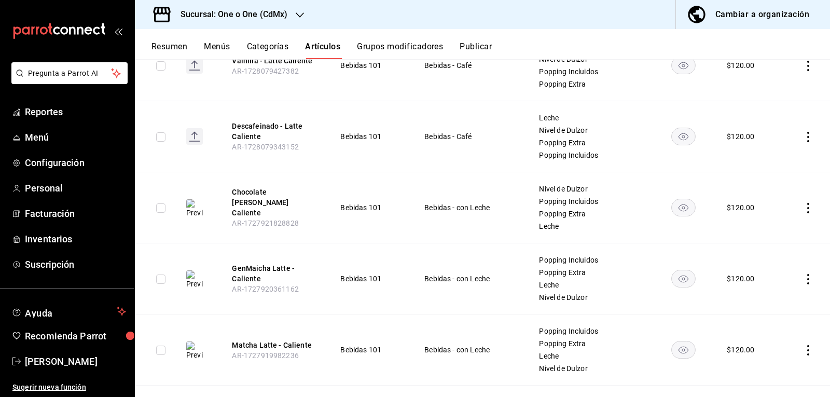
scroll to position [519, 0]
type input "caliente"
click at [274, 198] on button "Chocolate Hershey Caliente" at bounding box center [273, 201] width 83 height 31
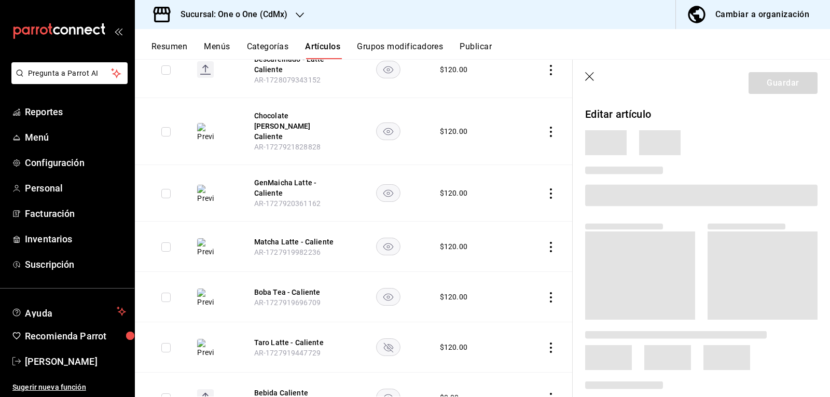
scroll to position [464, 0]
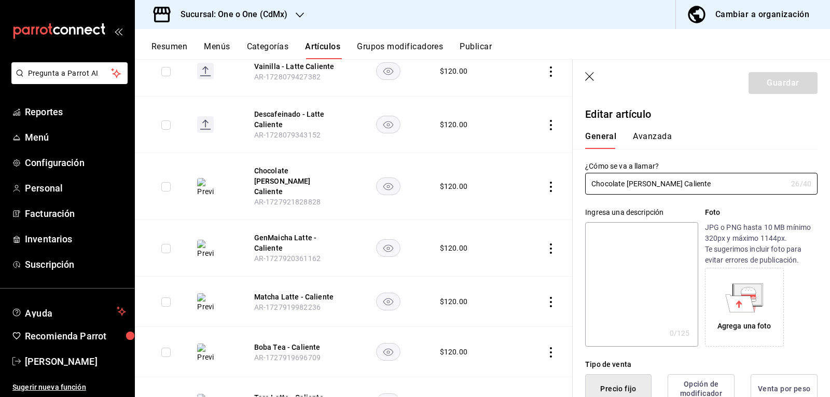
type input "$120.00"
radio input "false"
radio input "true"
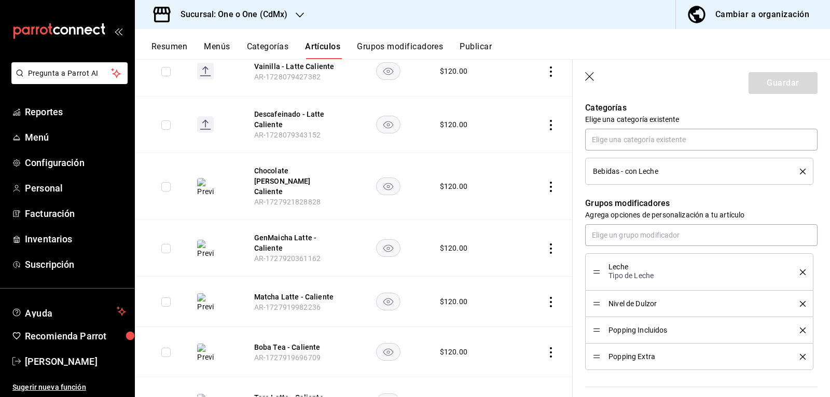
scroll to position [399, 0]
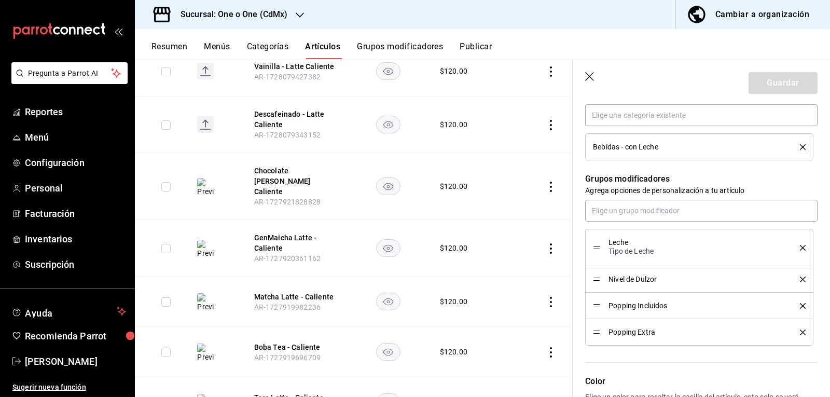
click at [390, 45] on button "Grupos modificadores" at bounding box center [400, 51] width 86 height 18
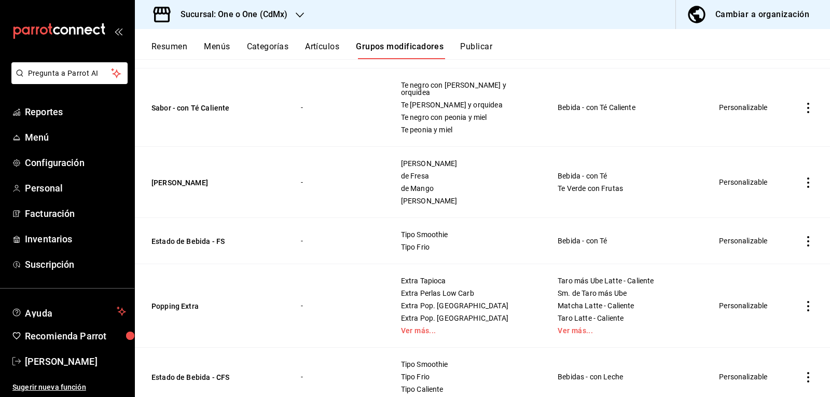
scroll to position [514, 0]
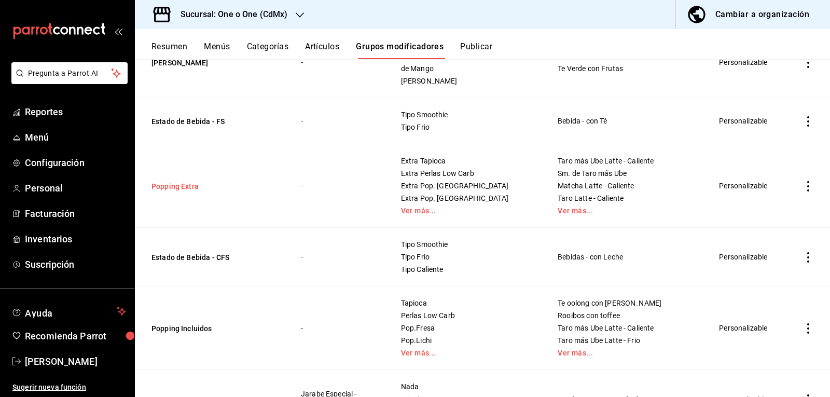
click at [174, 181] on button "Popping Extra" at bounding box center [214, 186] width 125 height 10
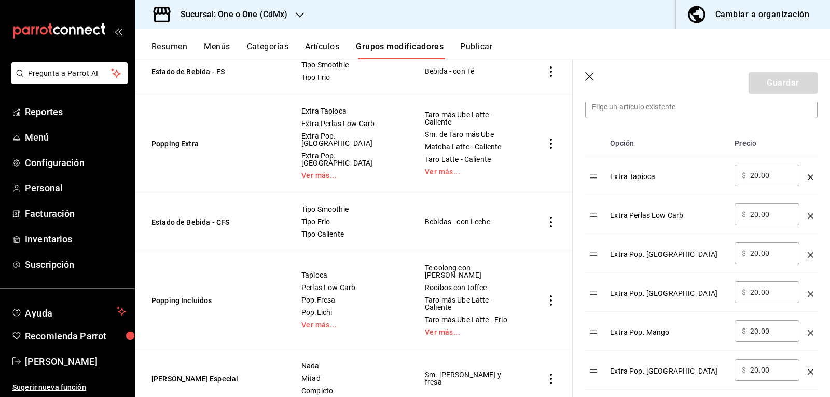
scroll to position [610, 0]
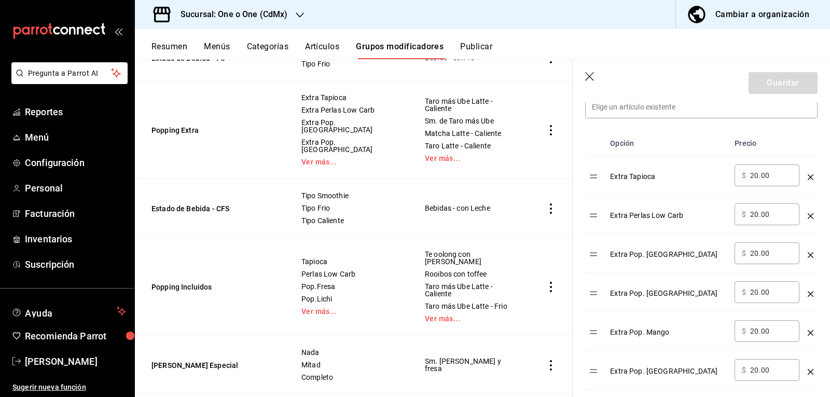
drag, startPoint x: 552, startPoint y: 187, endPoint x: 545, endPoint y: 251, distance: 64.2
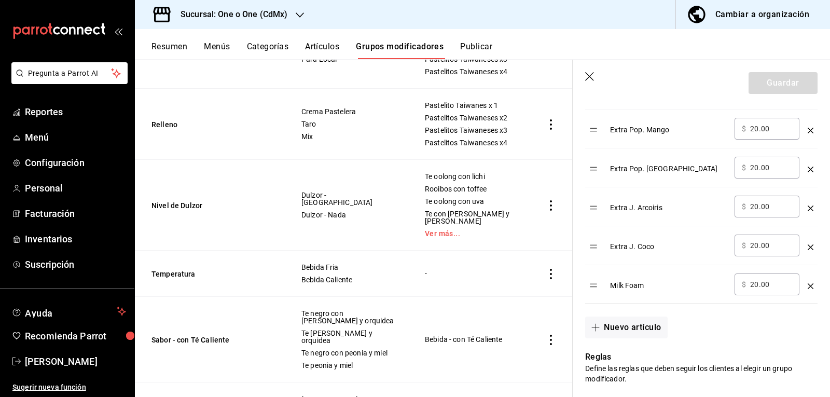
scroll to position [209, 0]
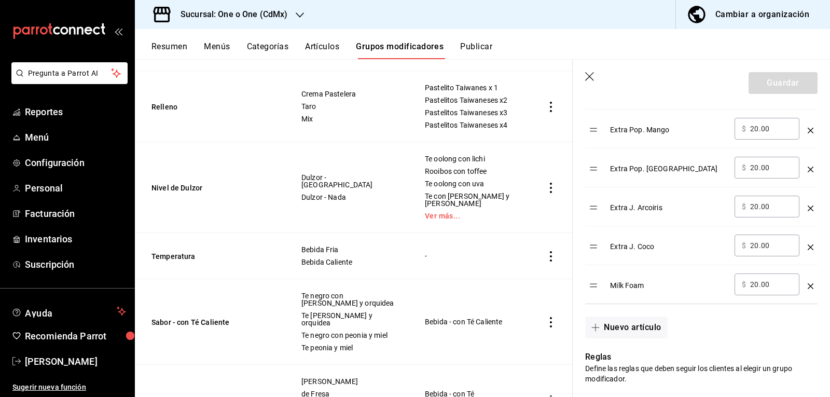
click at [331, 49] on button "Artículos" at bounding box center [322, 51] width 34 height 18
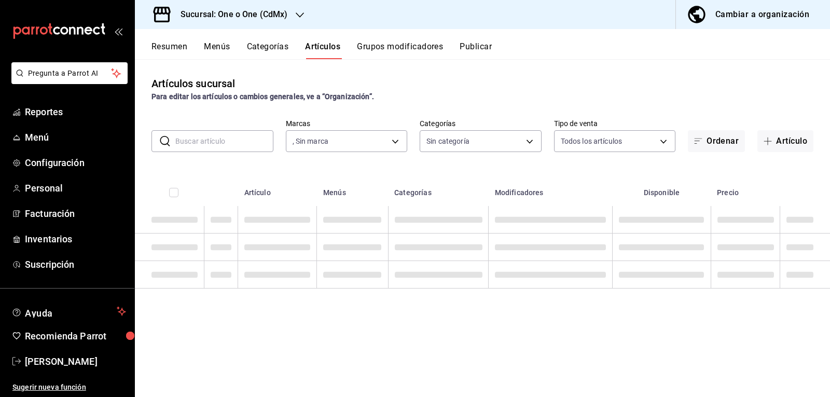
type input "ce9a6cc8-29b5-4eb1-b057-21cf1d4e0176"
click at [229, 142] on input "text" at bounding box center [224, 141] width 98 height 21
type input "caliente"
type input "ce9a6cc8-29b5-4eb1-b057-21cf1d4e0176"
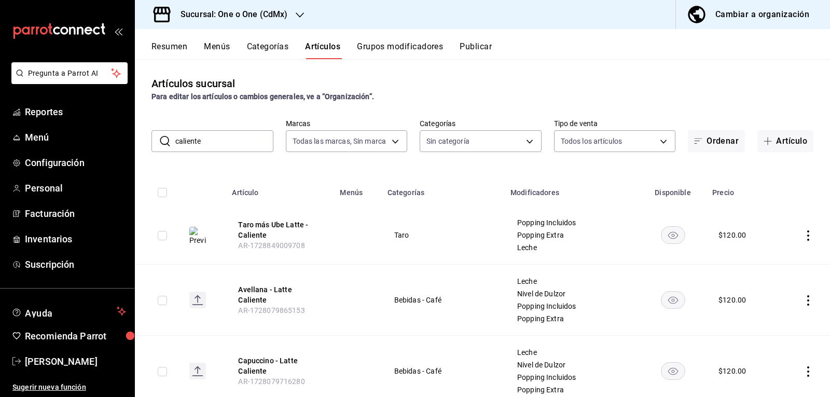
type input "caliente"
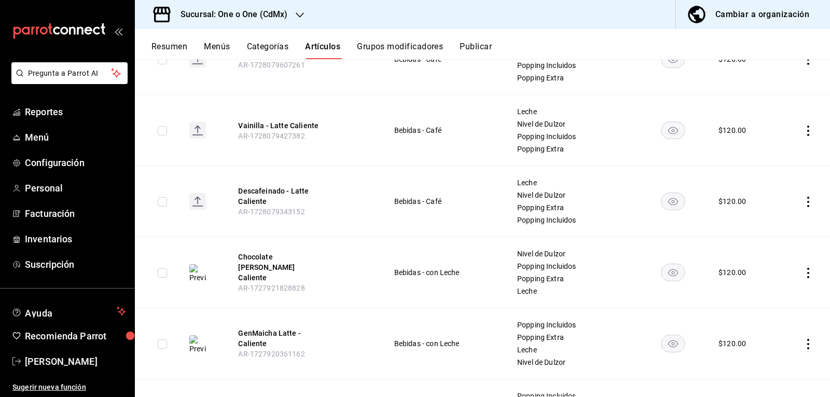
scroll to position [454, 0]
click at [267, 265] on button "Chocolate Hershey Caliente" at bounding box center [279, 267] width 83 height 31
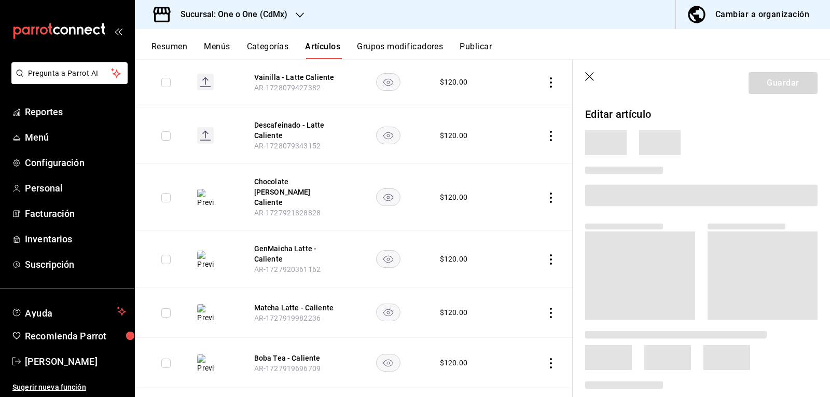
scroll to position [419, 0]
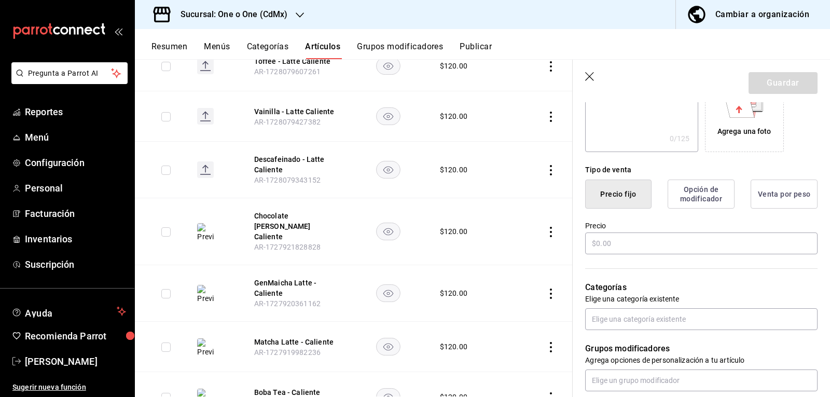
type input "$120.00"
radio input "false"
radio input "true"
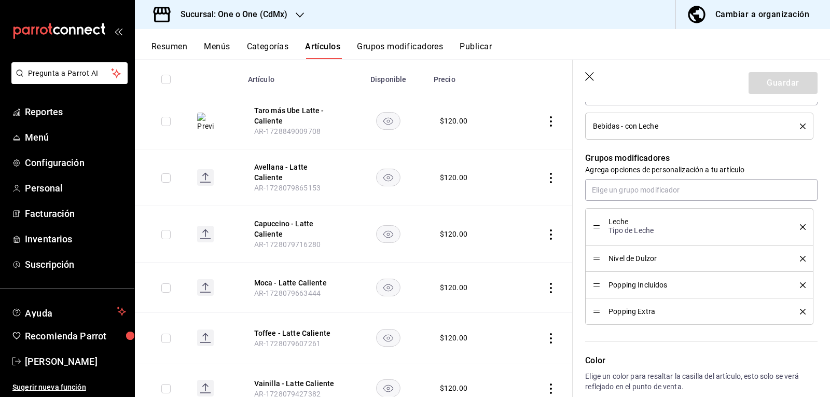
scroll to position [150, 0]
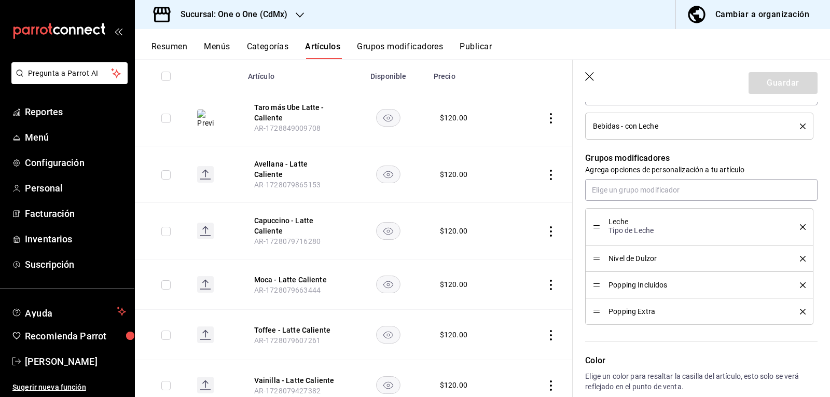
click at [207, 173] on rect at bounding box center [205, 174] width 17 height 17
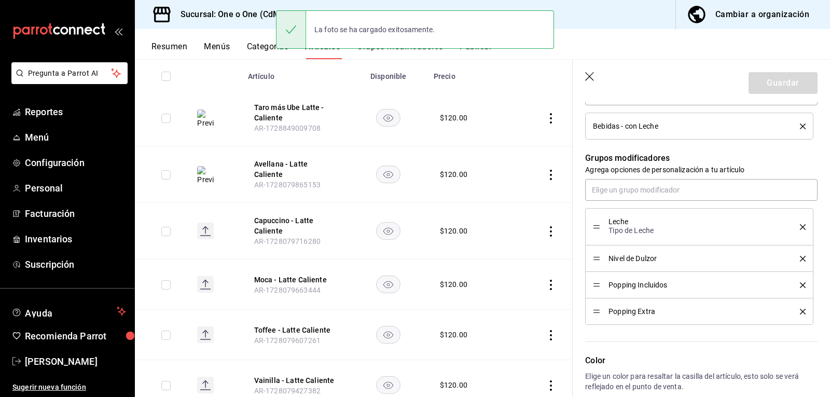
click at [207, 227] on icon at bounding box center [205, 230] width 1 height 7
click at [202, 276] on rect at bounding box center [205, 284] width 17 height 17
click at [203, 326] on rect at bounding box center [205, 334] width 17 height 17
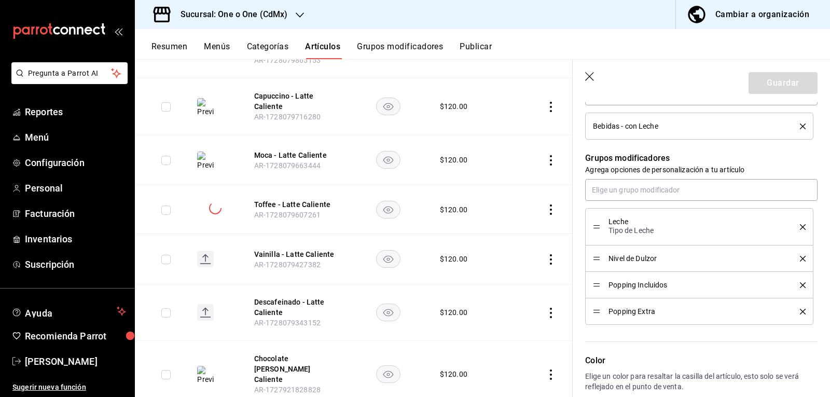
scroll to position [283, 0]
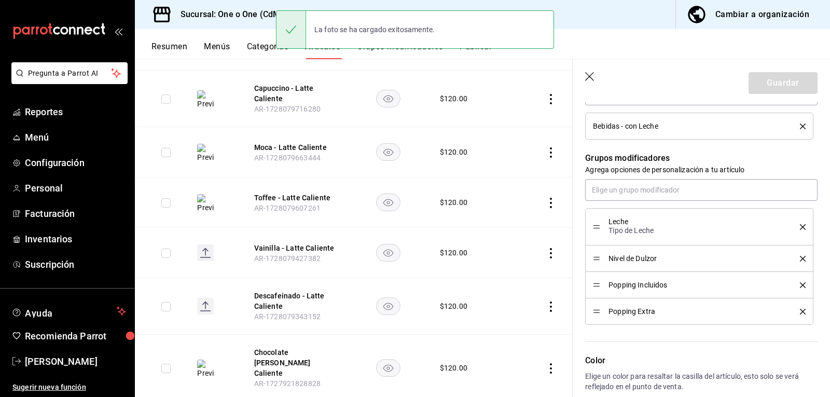
click at [205, 249] on rect at bounding box center [205, 252] width 17 height 17
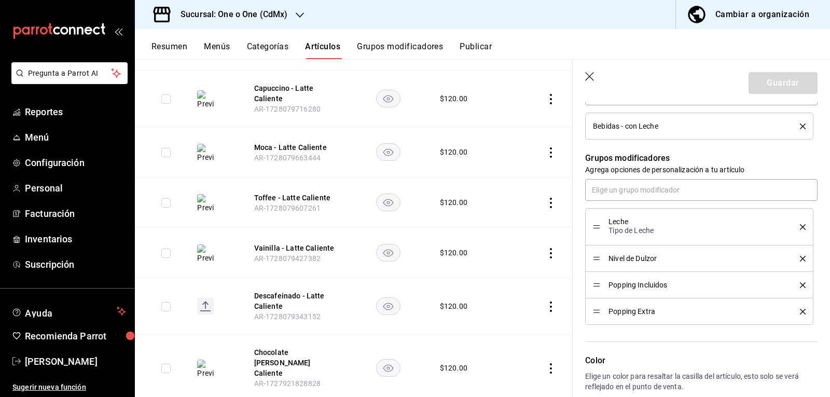
click at [202, 298] on rect at bounding box center [205, 306] width 17 height 17
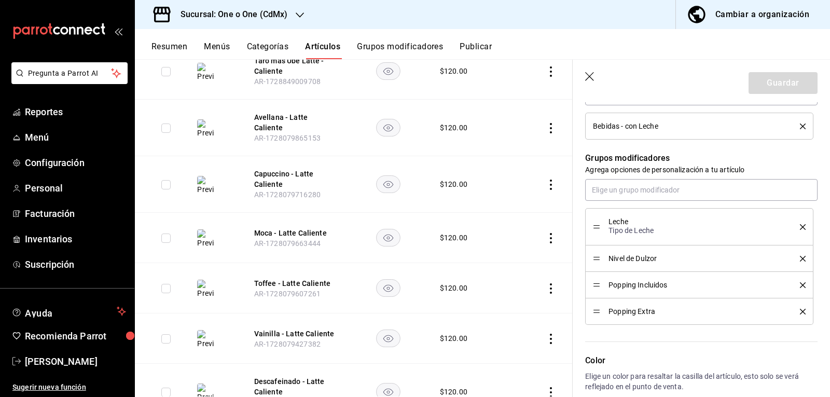
scroll to position [0, 0]
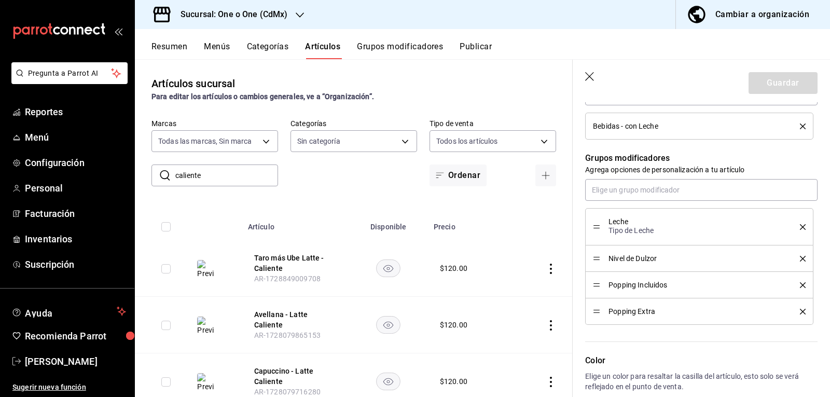
click at [595, 77] on icon "button" at bounding box center [590, 77] width 10 height 10
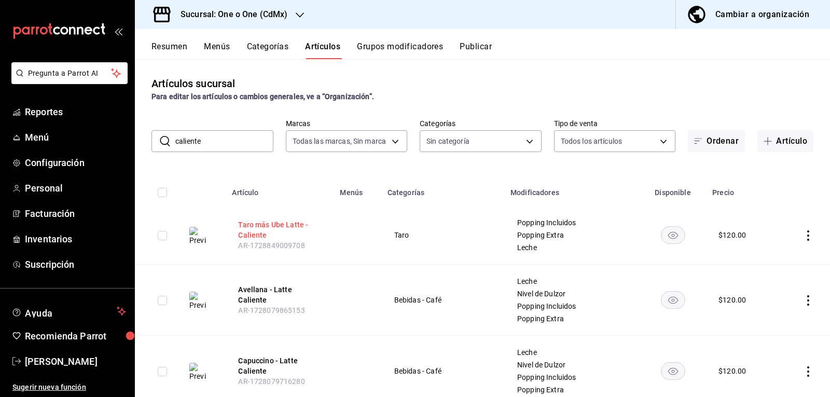
click at [273, 225] on button "Taro más Ube Latte - Caliente" at bounding box center [279, 229] width 83 height 21
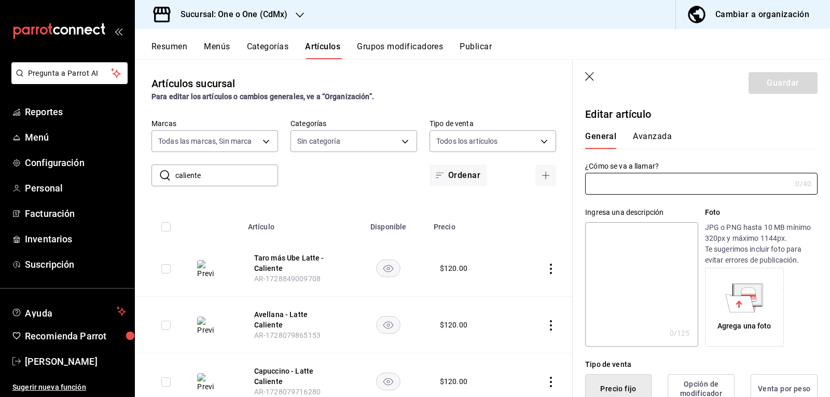
type input "Taro más Ube Latte - Caliente"
type input "$120.00"
radio input "false"
radio input "true"
type input "AR-1728849009708"
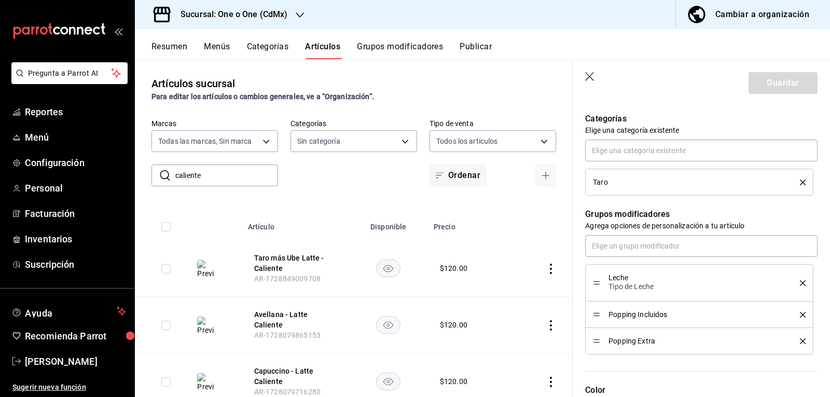
scroll to position [368, 0]
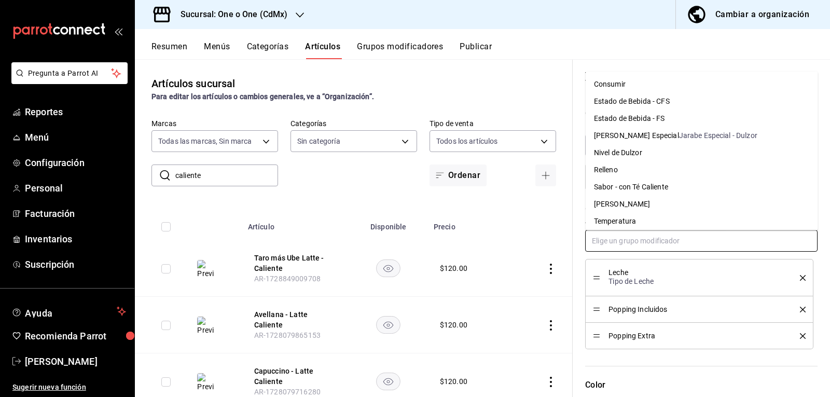
click at [654, 242] on input "text" at bounding box center [701, 241] width 232 height 22
drag, startPoint x: 640, startPoint y: 153, endPoint x: 628, endPoint y: 202, distance: 51.1
click at [640, 153] on div "Nivel de Dulzor" at bounding box center [618, 153] width 48 height 11
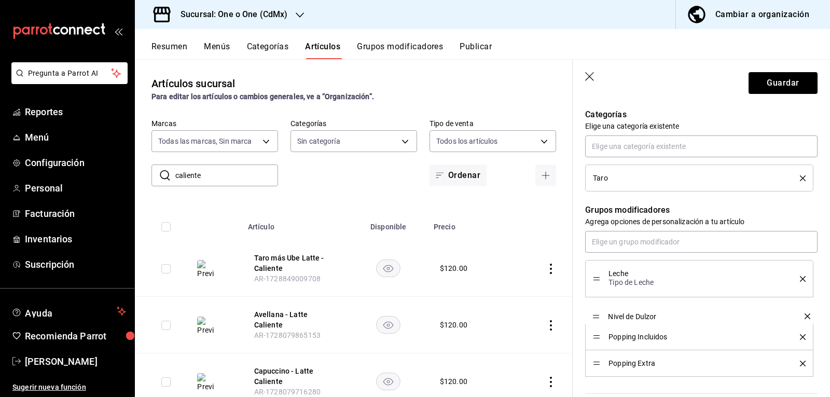
drag, startPoint x: 597, startPoint y: 350, endPoint x: 579, endPoint y: 300, distance: 52.8
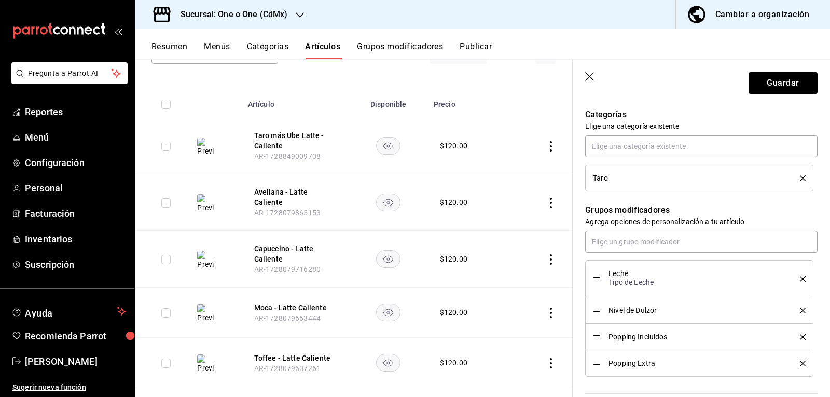
scroll to position [128, 0]
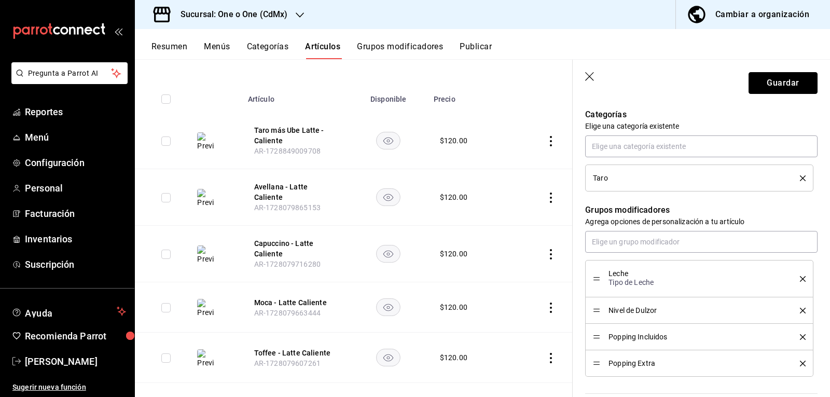
click at [793, 85] on button "Guardar" at bounding box center [783, 83] width 69 height 22
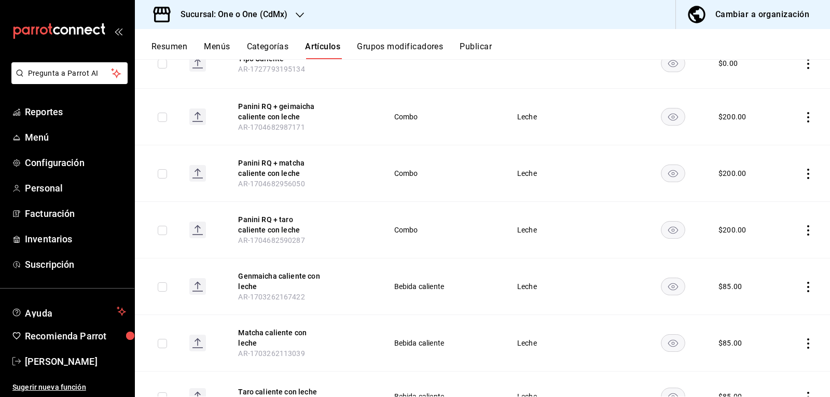
scroll to position [1173, 0]
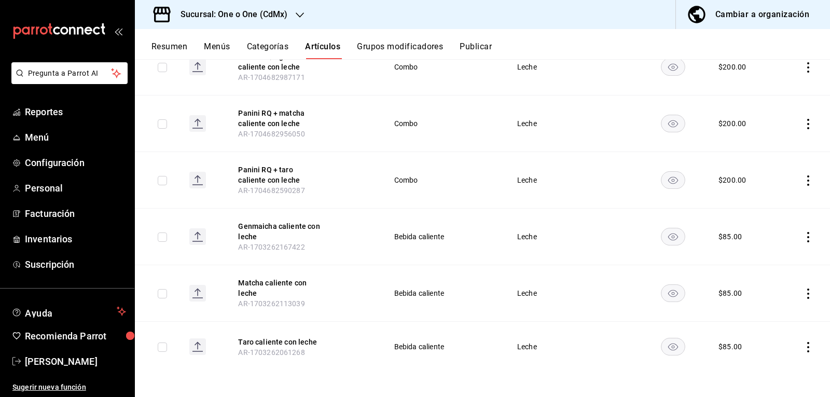
click at [679, 293] on rect "availability-product" at bounding box center [673, 293] width 24 height 17
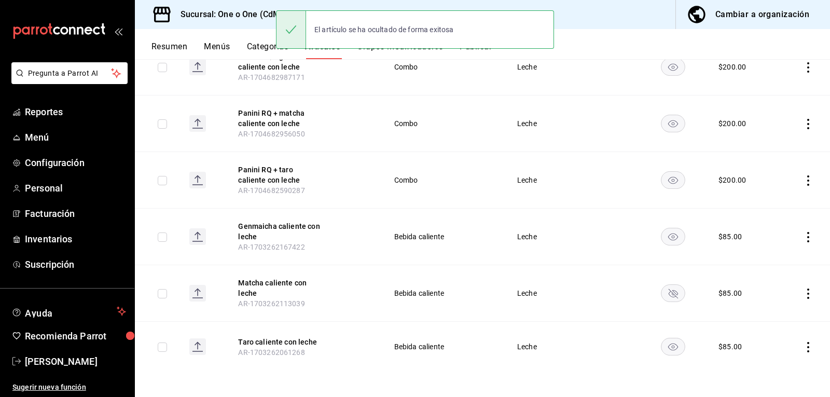
click at [676, 346] on rect "availability-product" at bounding box center [673, 346] width 24 height 17
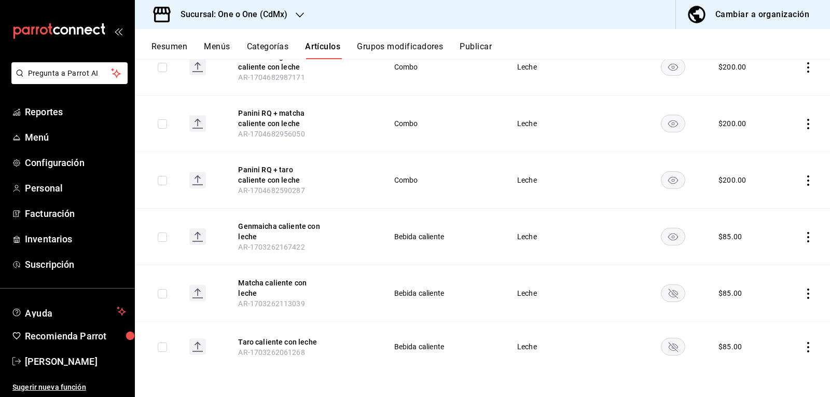
click at [675, 239] on rect "availability-product" at bounding box center [673, 236] width 24 height 17
